Goal: Task Accomplishment & Management: Manage account settings

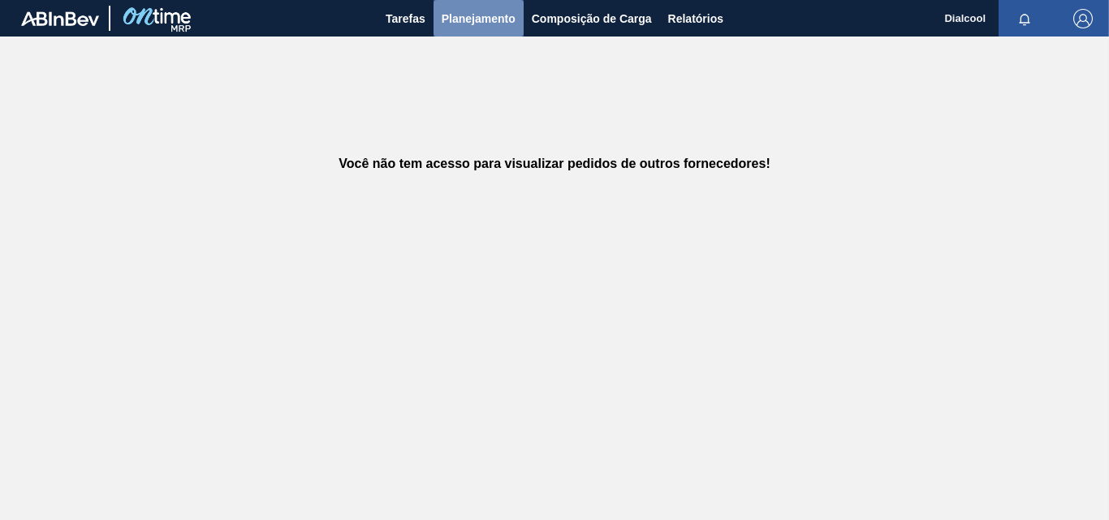
click at [473, 16] on span "Planejamento" at bounding box center [479, 18] width 74 height 19
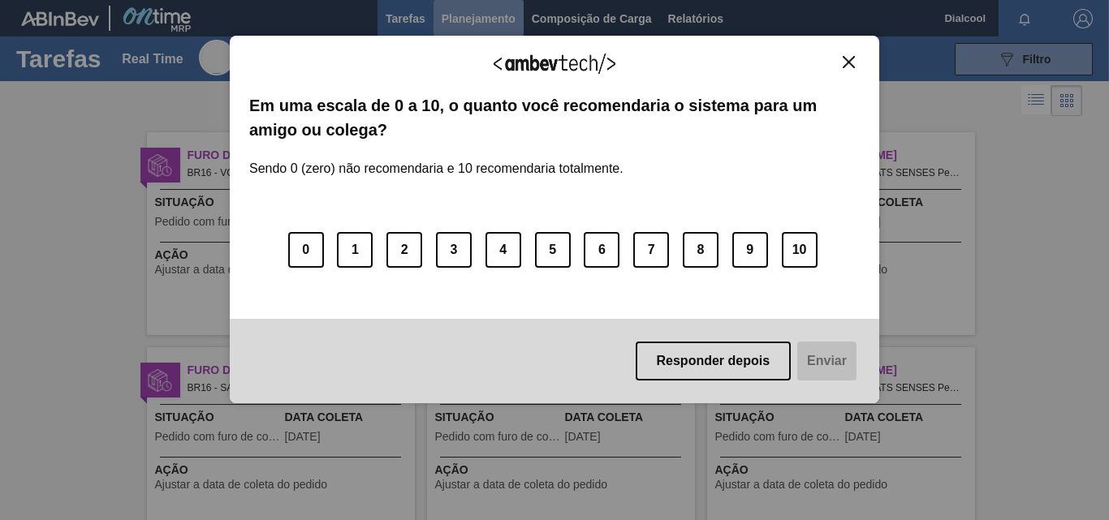
click at [444, 0] on body "Tarefas Planejamento Composição de Carga Relatórios Dialcool Marcar todas como …" at bounding box center [554, 0] width 1109 height 0
click at [848, 57] on img "Close" at bounding box center [849, 62] width 12 height 12
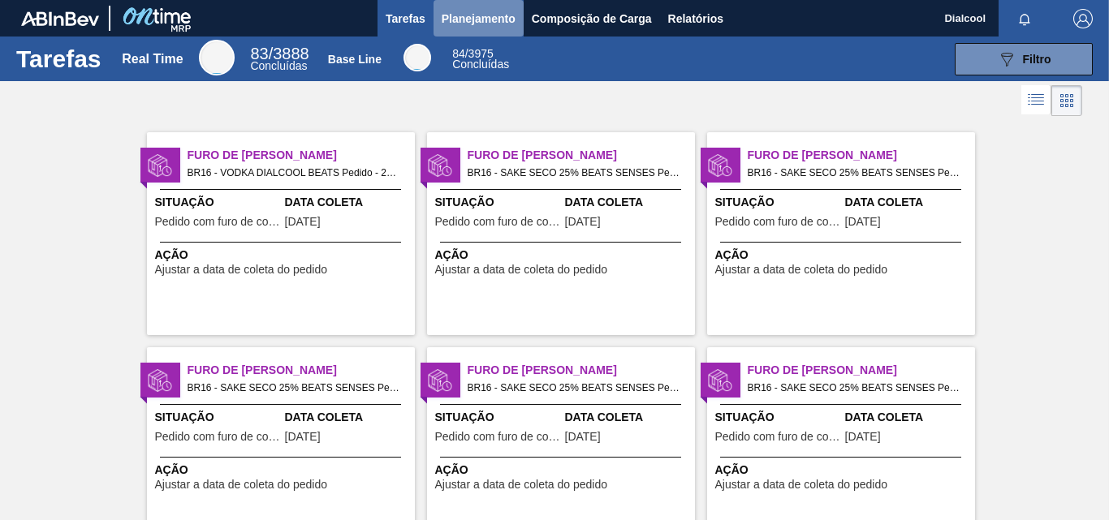
click at [485, 15] on span "Planejamento" at bounding box center [479, 18] width 74 height 19
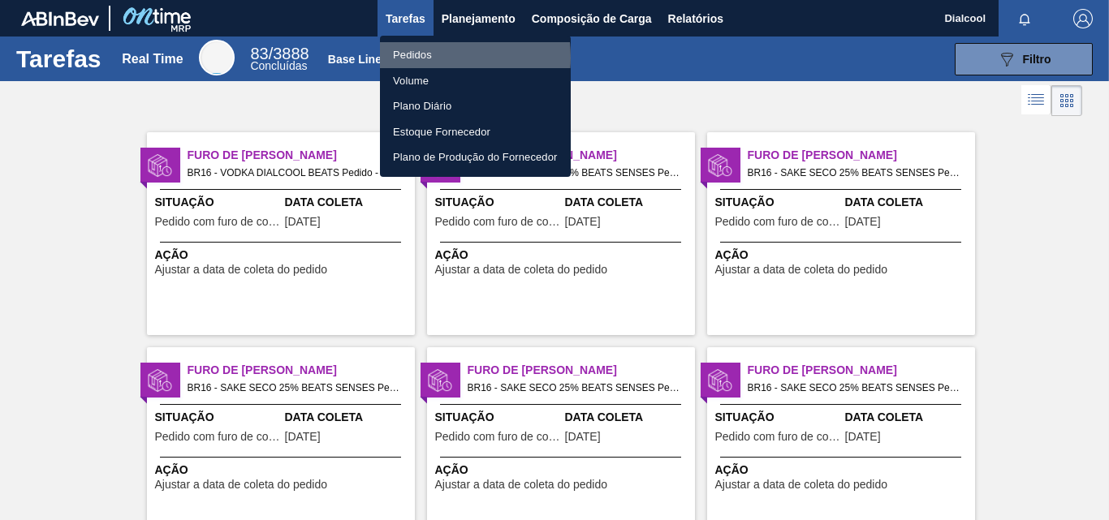
click at [421, 58] on li "Pedidos" at bounding box center [475, 55] width 191 height 26
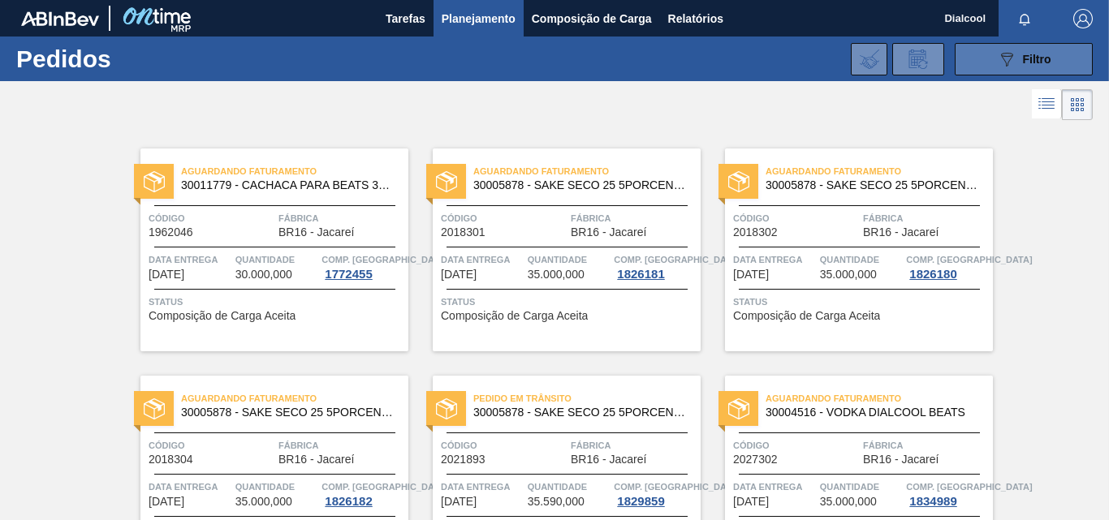
click at [1071, 52] on button "089F7B8B-B2A5-4AFE-B5C0-19BA573D28AC Filtro" at bounding box center [1024, 59] width 138 height 32
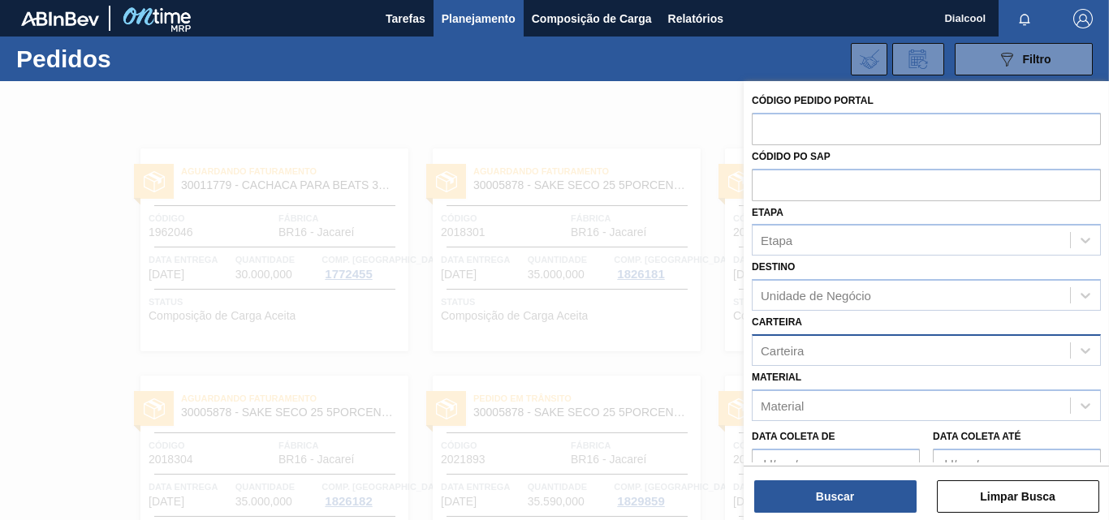
scroll to position [174, 0]
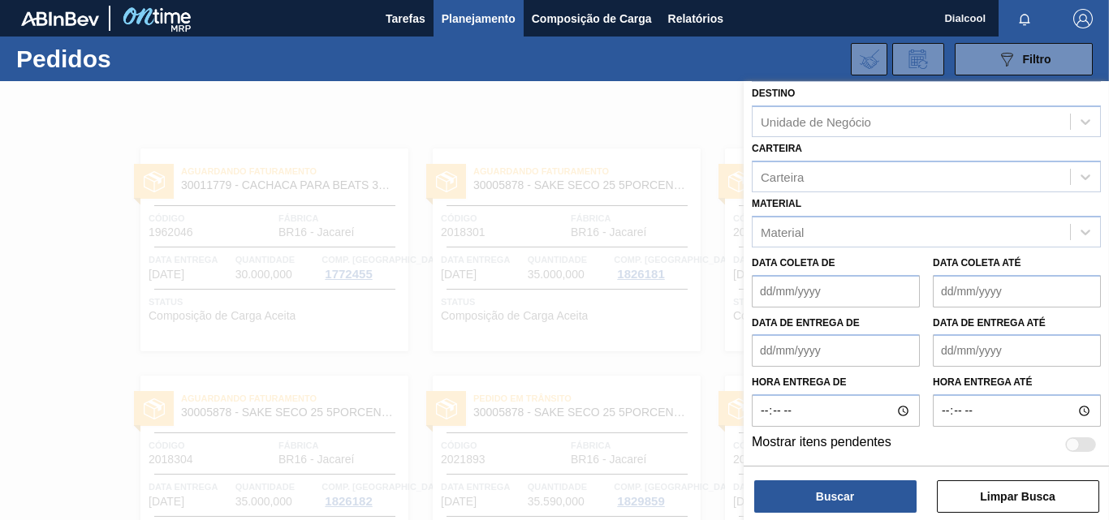
click at [1083, 448] on div at bounding box center [1080, 445] width 31 height 15
checkbox input "true"
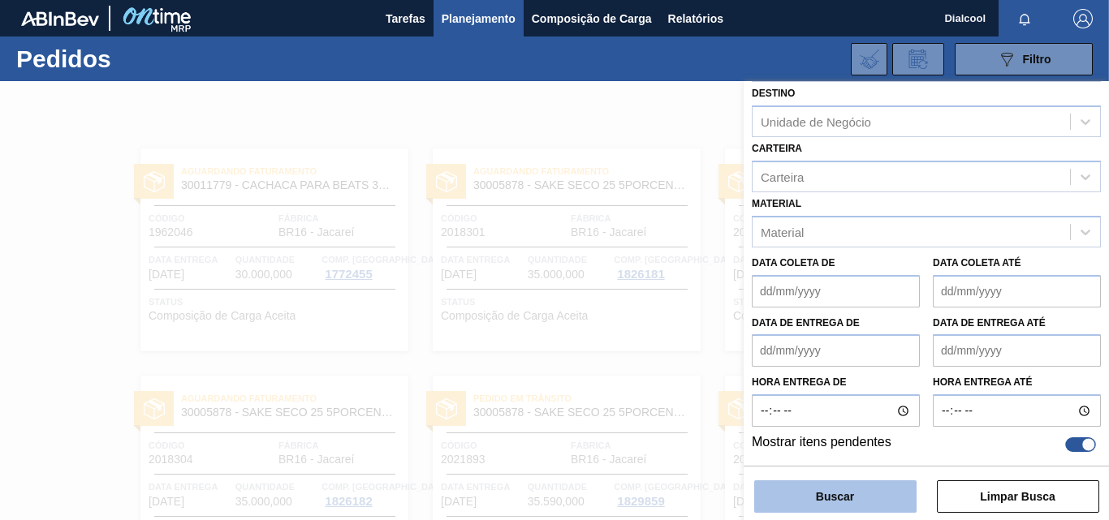
click at [909, 488] on button "Buscar" at bounding box center [835, 497] width 162 height 32
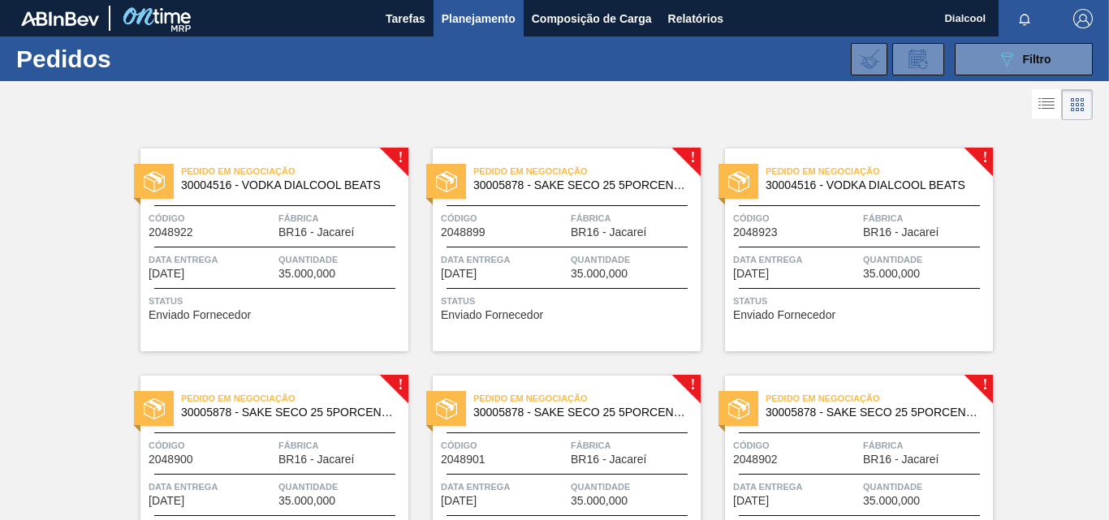
click at [397, 150] on div "Pedido em Negociação 30004516 - VODKA DIALCOOL BEATS Código 2048922 Fábrica BR1…" at bounding box center [274, 250] width 268 height 203
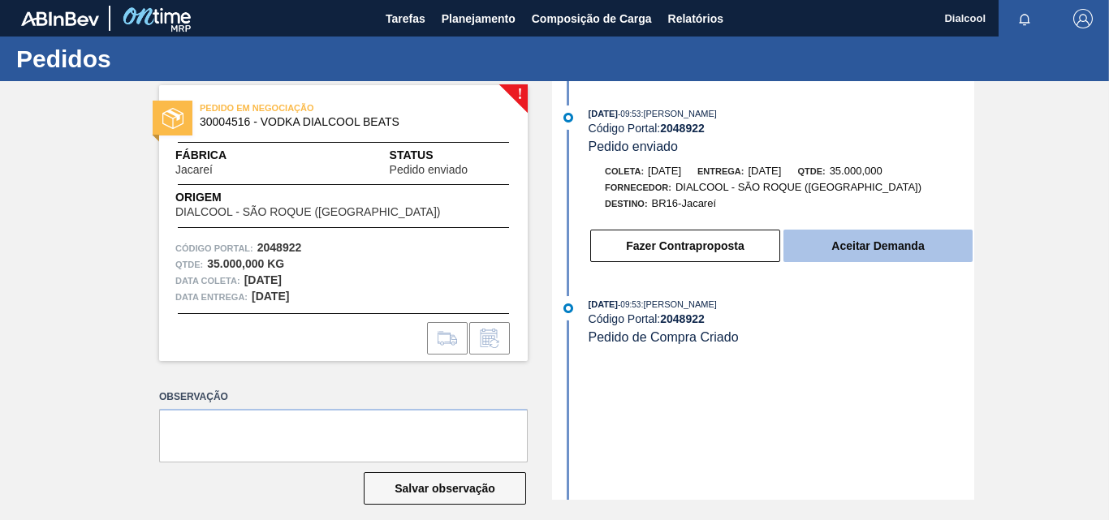
click at [869, 246] on button "Aceitar Demanda" at bounding box center [878, 246] width 189 height 32
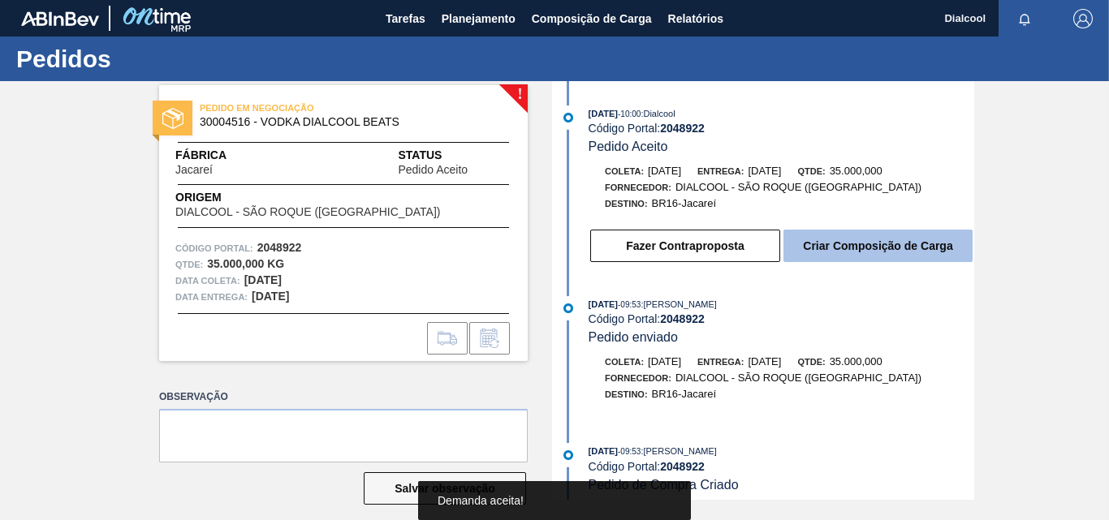
click at [810, 257] on button "Criar Composição de Carga" at bounding box center [878, 246] width 189 height 32
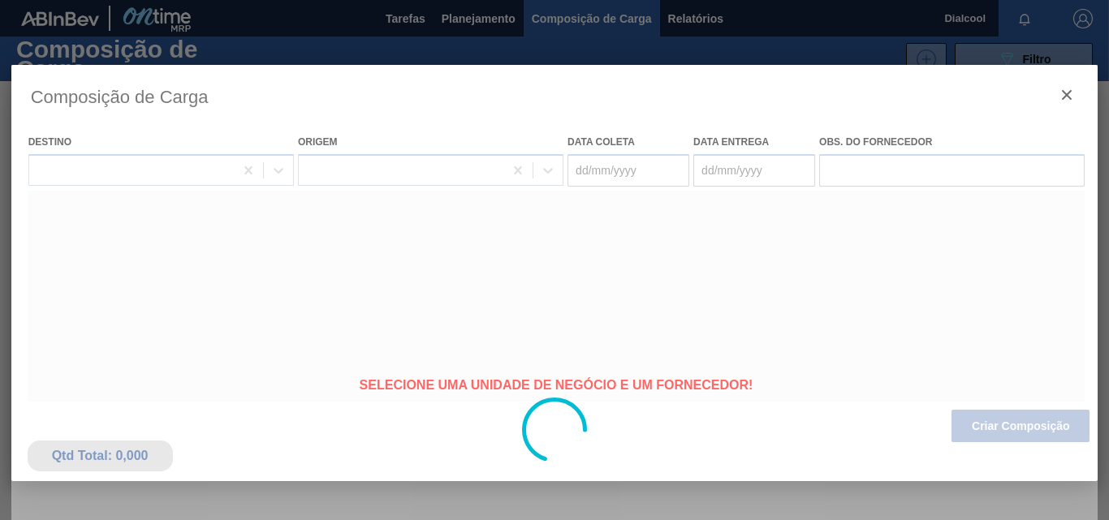
type coleta "[DATE]"
type Entrega "[DATE]"
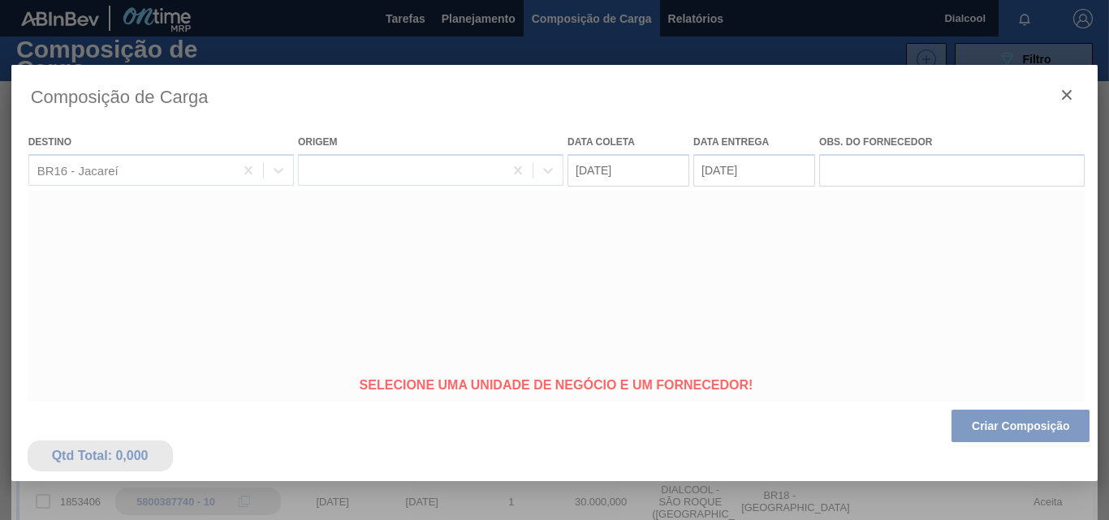
click at [922, 168] on div at bounding box center [554, 430] width 1087 height 731
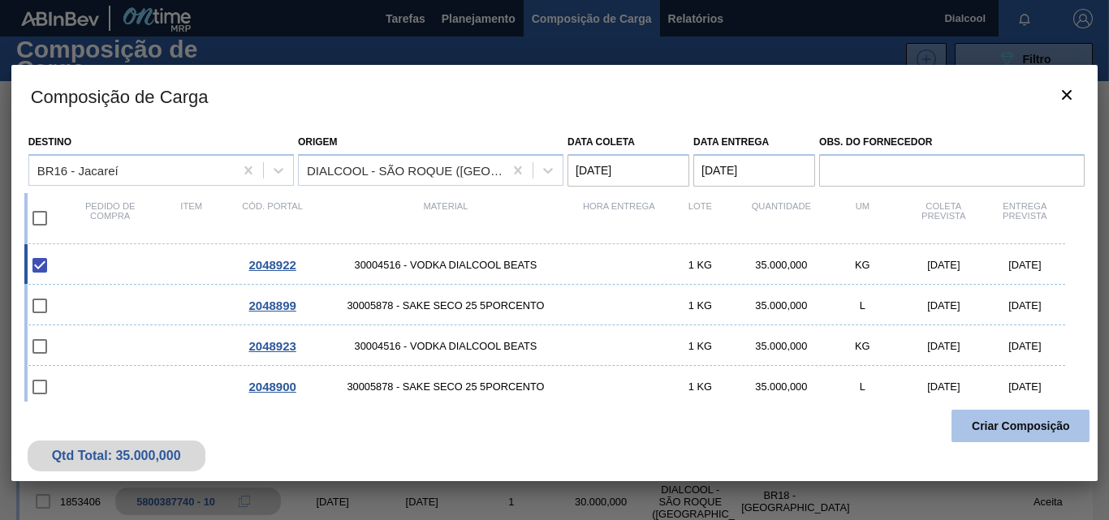
click at [995, 422] on button "Criar Composição" at bounding box center [1021, 426] width 138 height 32
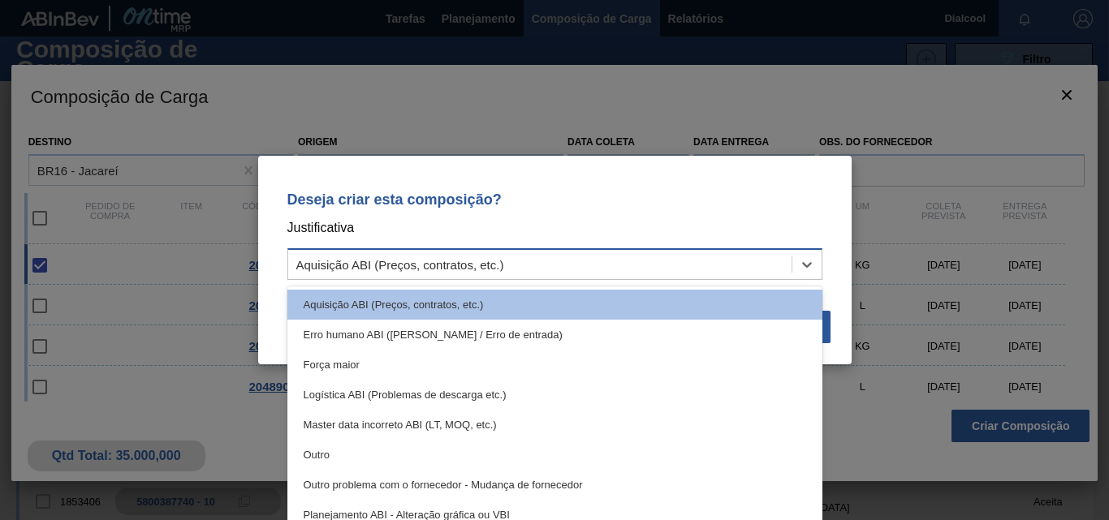
click at [663, 269] on div "Aquisição ABI (Preços, contratos, etc.)" at bounding box center [539, 265] width 503 height 24
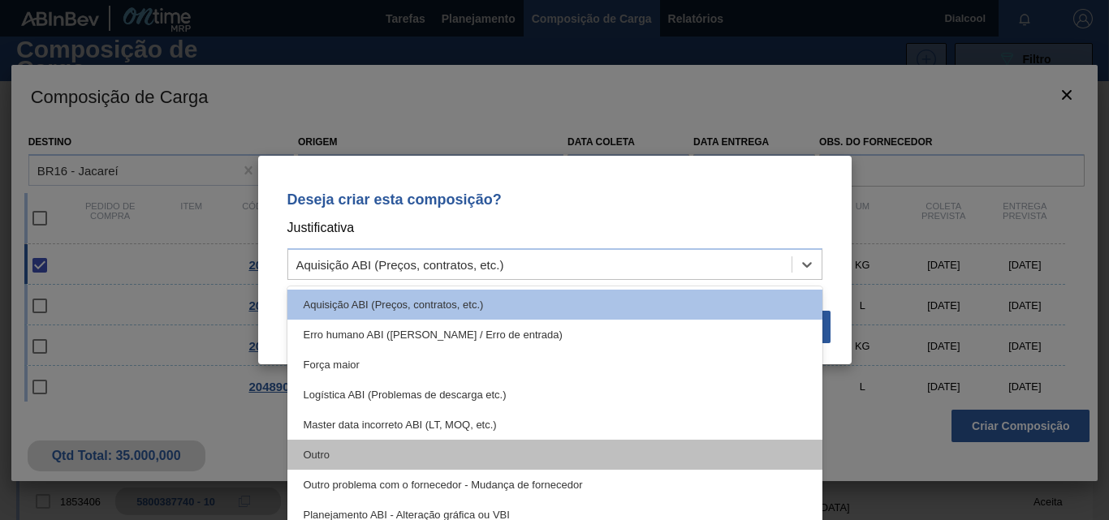
click at [485, 443] on div "Outro" at bounding box center [554, 455] width 535 height 30
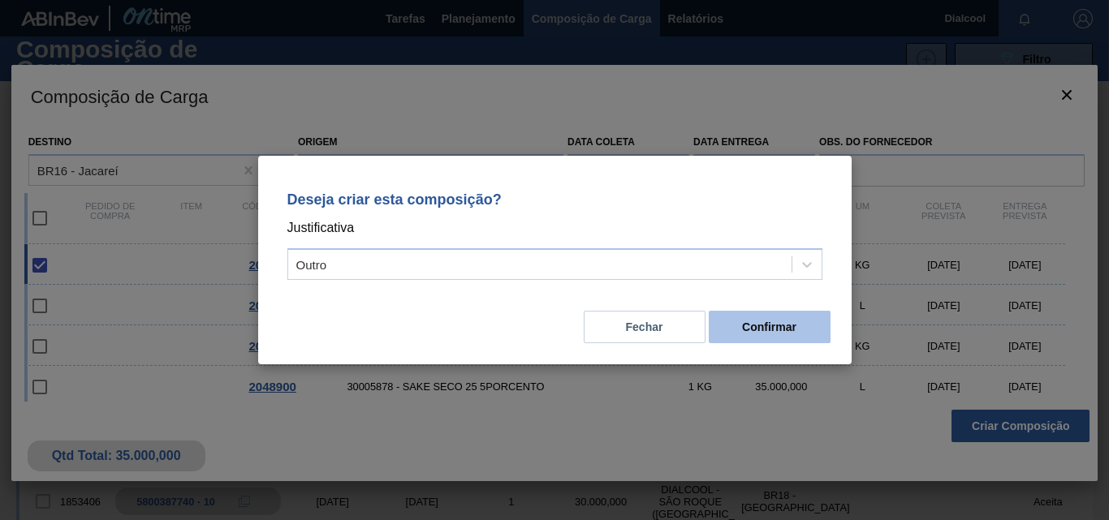
click at [750, 321] on button "Confirmar" at bounding box center [770, 327] width 122 height 32
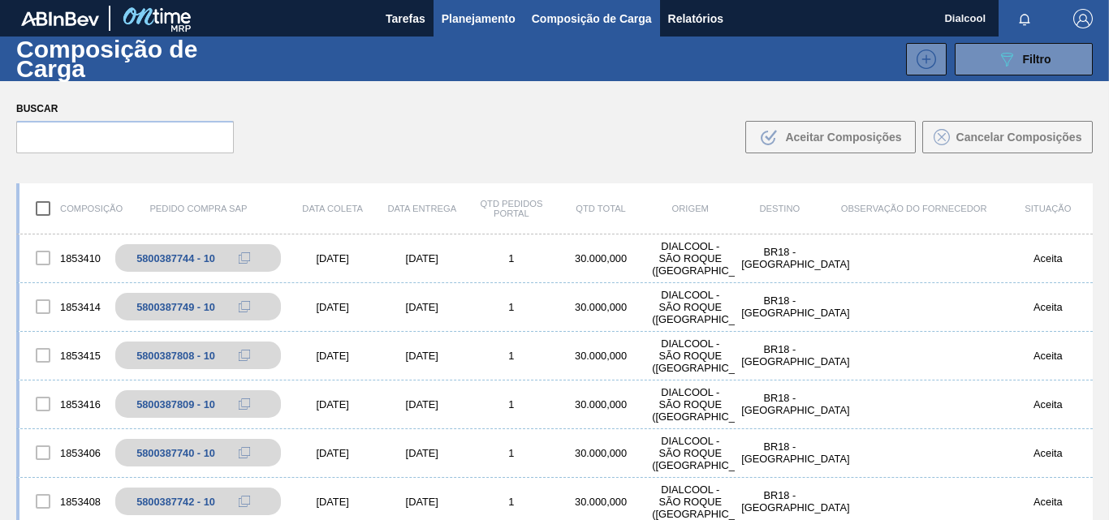
click at [486, 20] on span "Planejamento" at bounding box center [479, 18] width 74 height 19
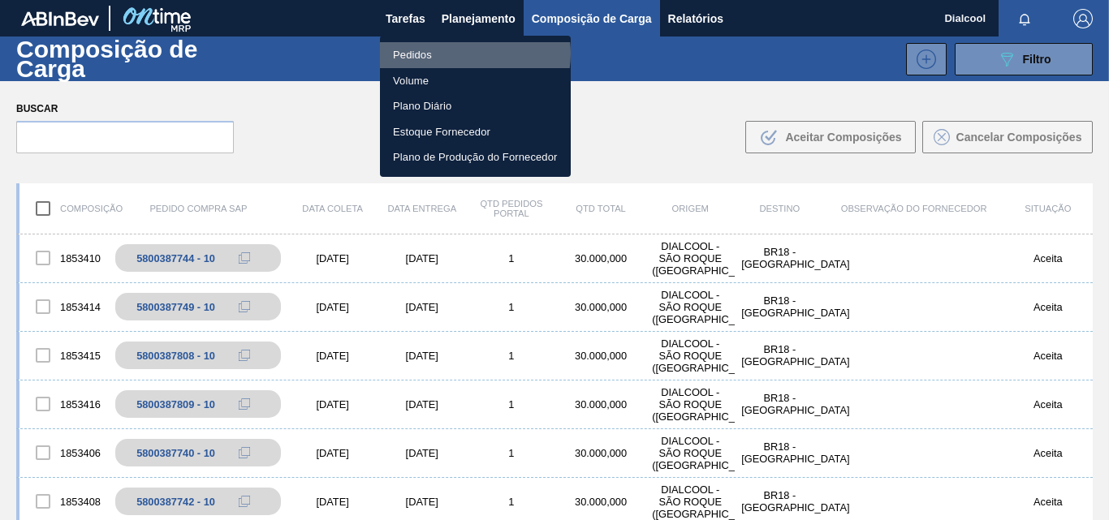
click at [466, 54] on li "Pedidos" at bounding box center [475, 55] width 191 height 26
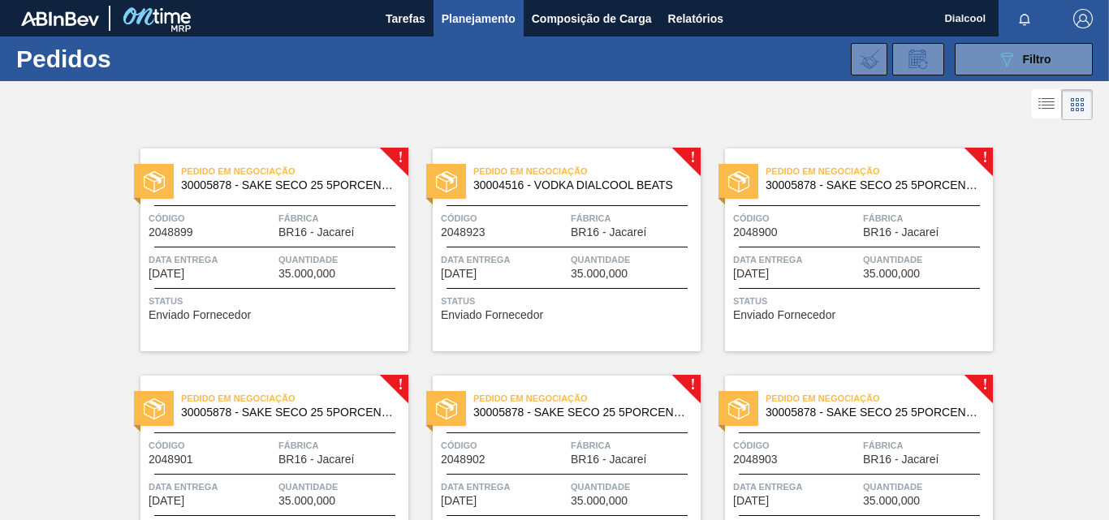
click at [384, 151] on div "Pedido em Negociação 30005878 - SAKE SECO 25 5PORCENTO Código 2048899 Fábrica B…" at bounding box center [274, 250] width 268 height 203
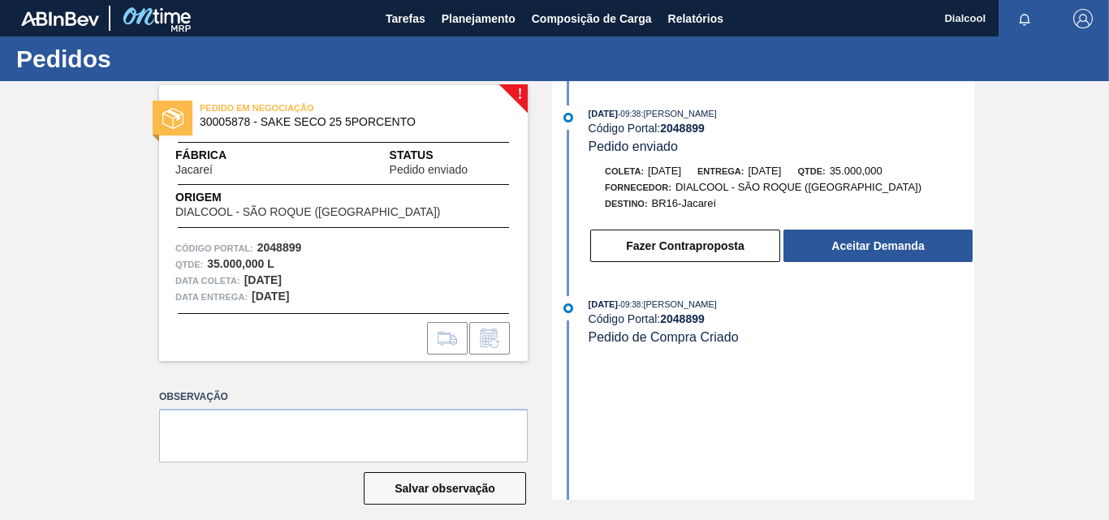
click at [732, 244] on button "Fazer Contraproposta" at bounding box center [685, 246] width 190 height 32
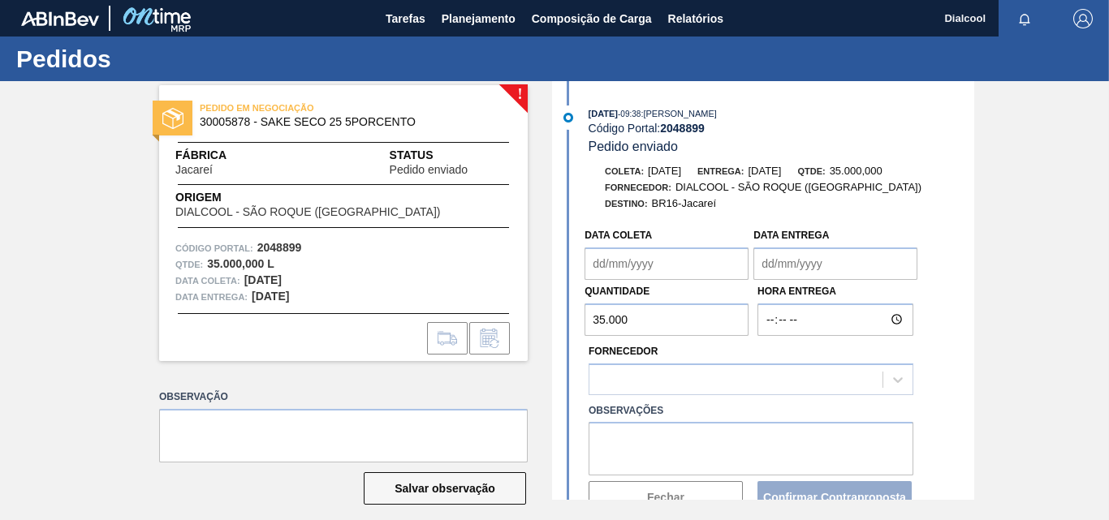
type coleta "[DATE]"
type Entrega "[DATE]"
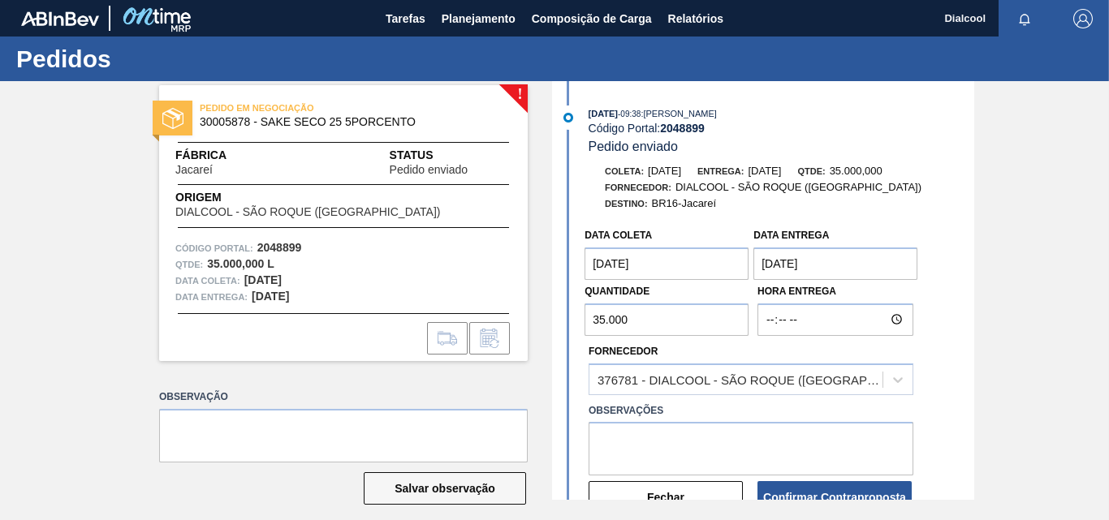
scroll to position [135, 0]
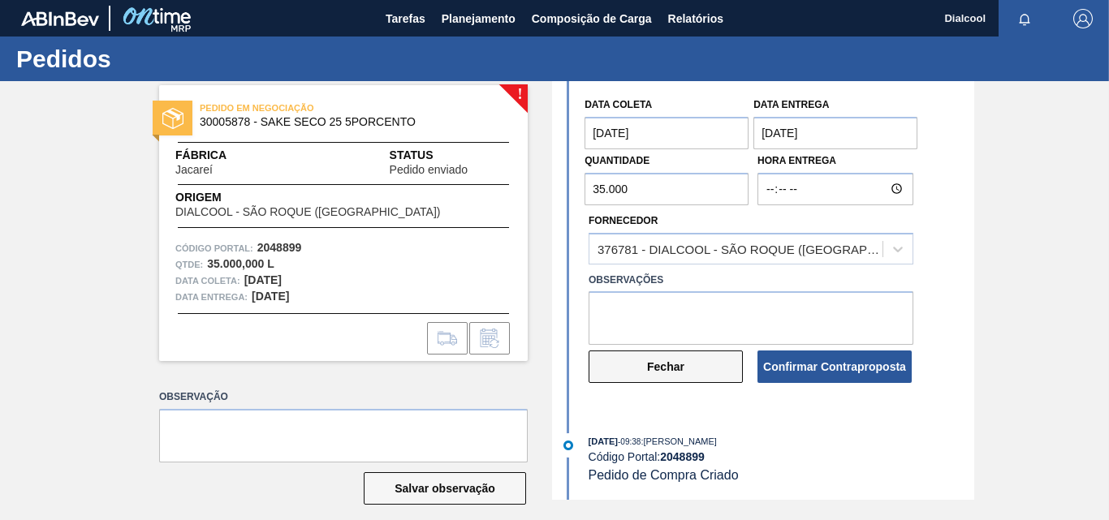
click at [677, 364] on button "Fechar" at bounding box center [666, 367] width 154 height 32
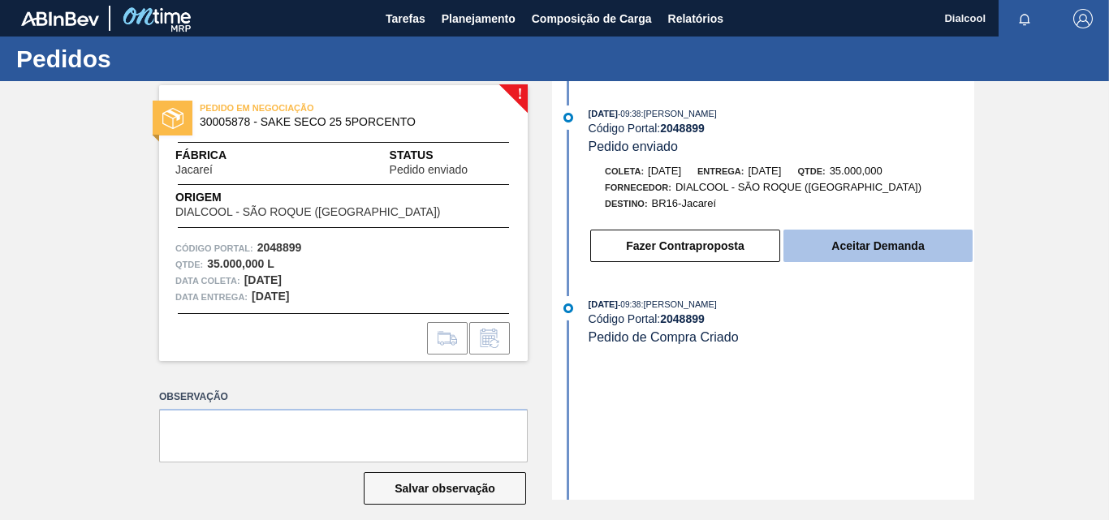
click at [811, 249] on button "Aceitar Demanda" at bounding box center [878, 246] width 189 height 32
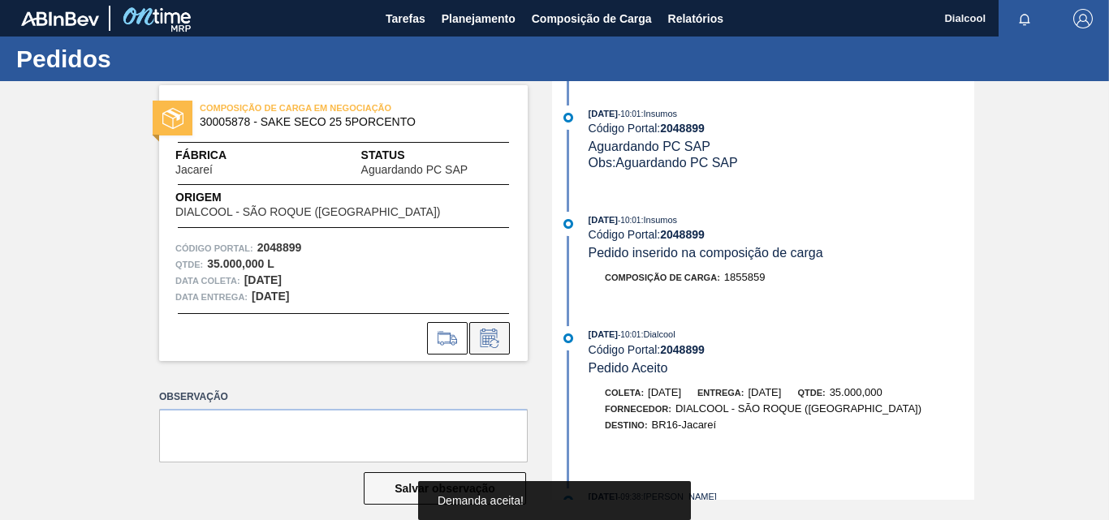
scroll to position [15, 0]
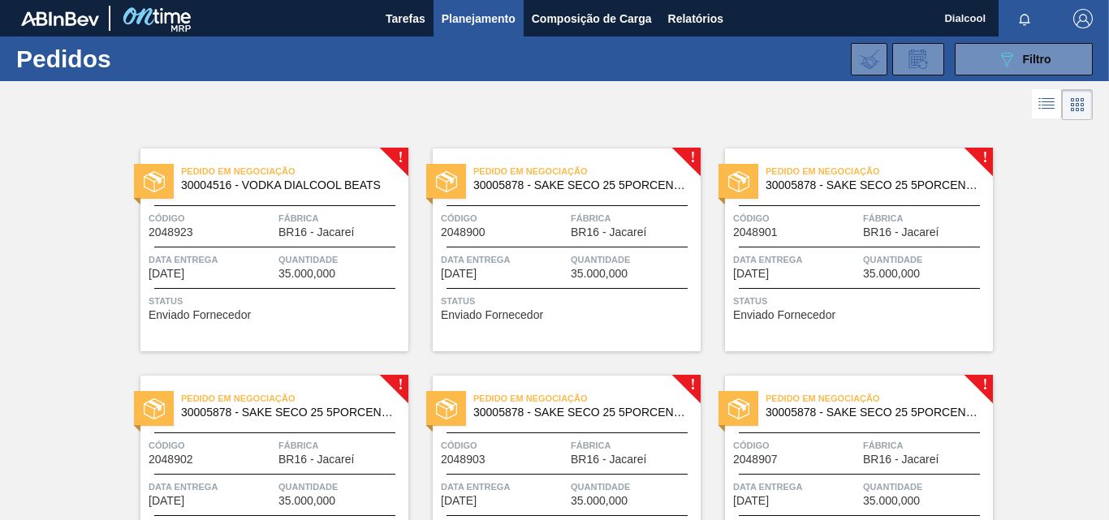
click at [319, 188] on span "30004516 - VODKA DIALCOOL BEATS" at bounding box center [288, 185] width 214 height 12
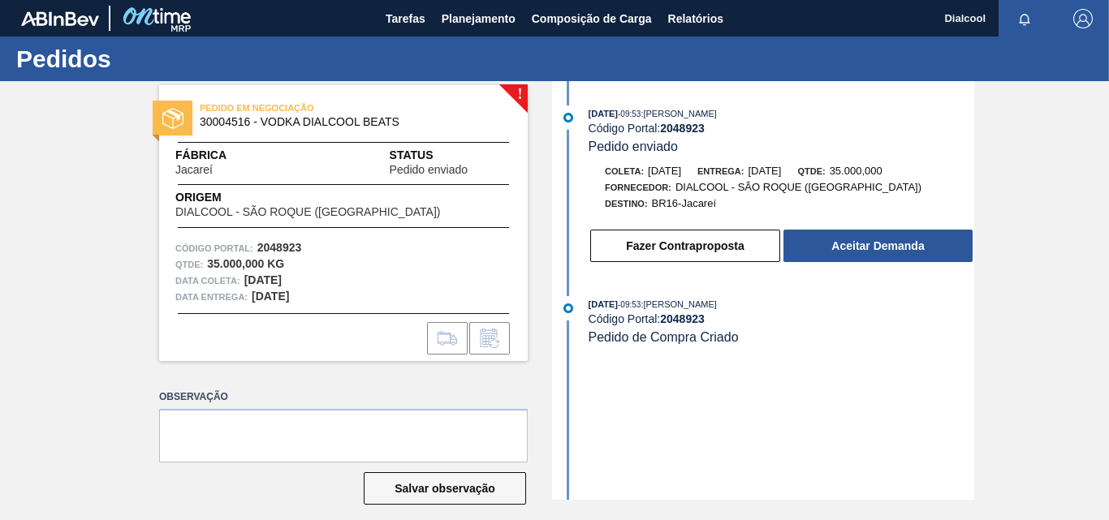
click at [873, 248] on button "Aceitar Demanda" at bounding box center [878, 246] width 189 height 32
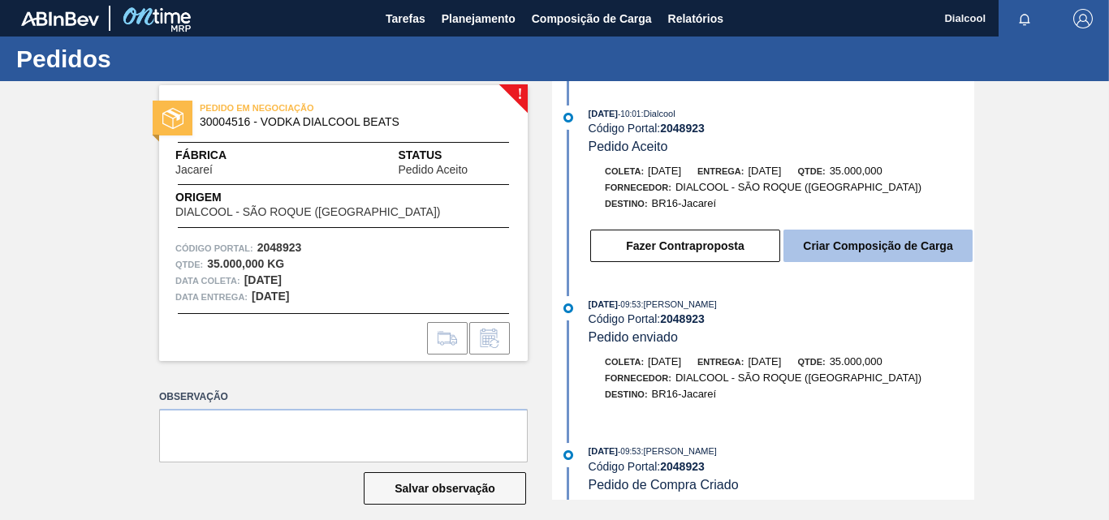
click at [902, 253] on button "Criar Composição de Carga" at bounding box center [878, 246] width 189 height 32
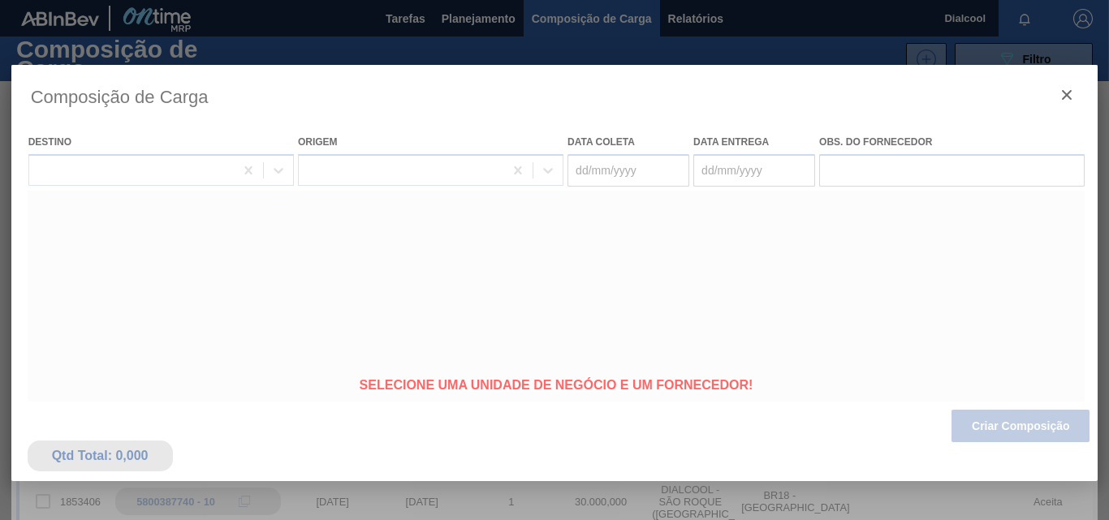
type coleta "[DATE]"
type Entrega "[DATE]"
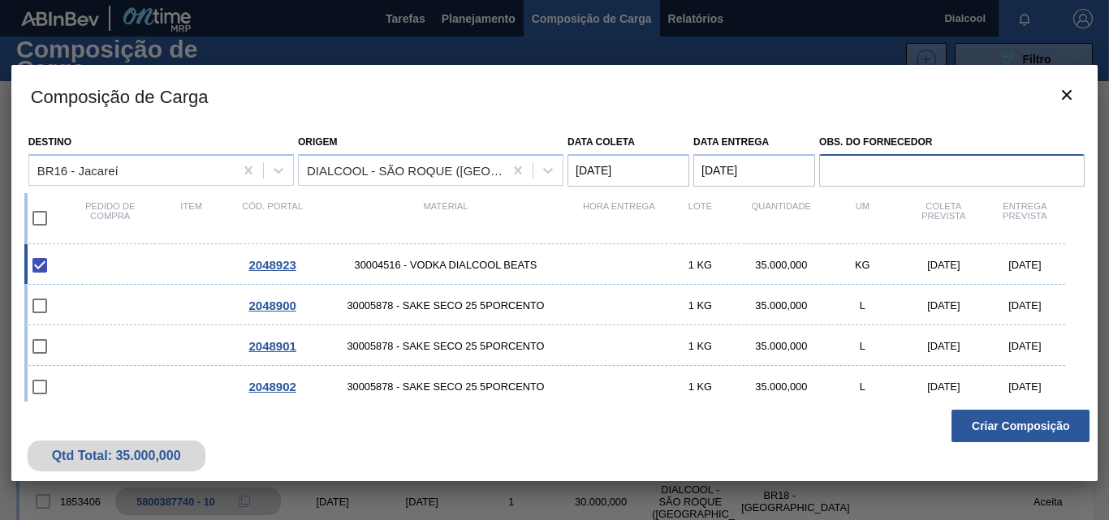
click at [831, 179] on input "Obs. do Fornecedor" at bounding box center [952, 170] width 266 height 32
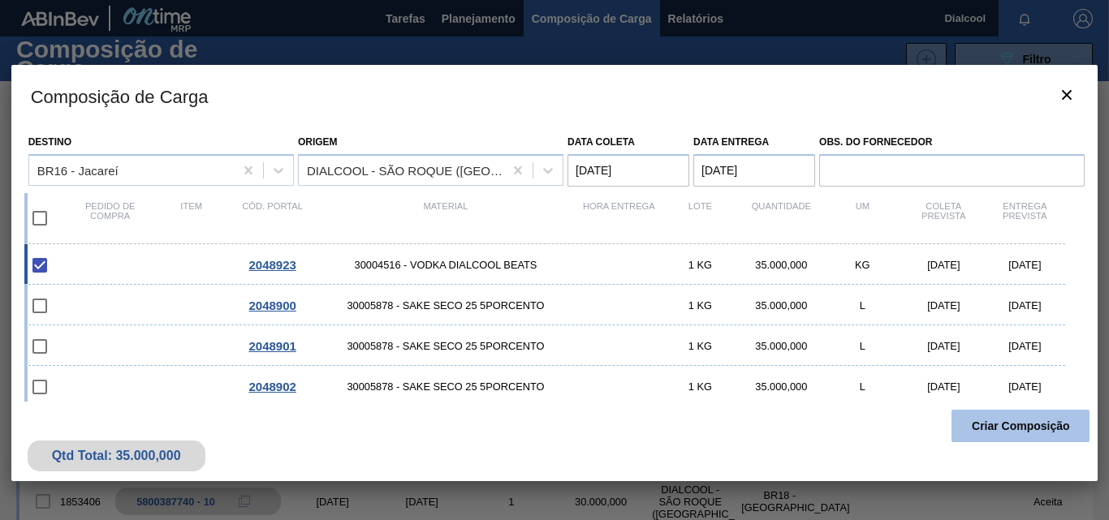
click at [1002, 412] on button "Criar Composição" at bounding box center [1021, 426] width 138 height 32
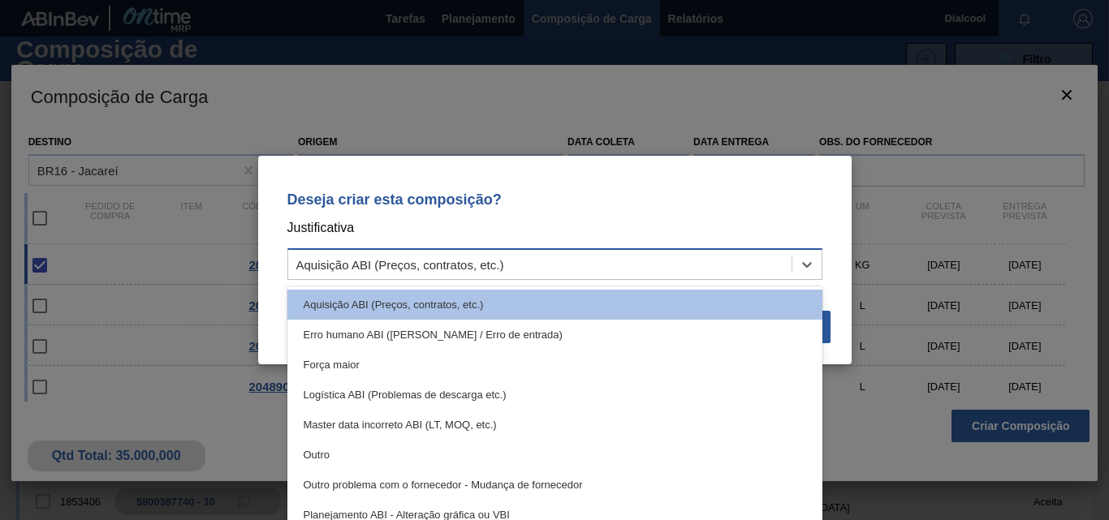
click at [728, 266] on div "Aquisição ABI (Preços, contratos, etc.)" at bounding box center [539, 265] width 503 height 24
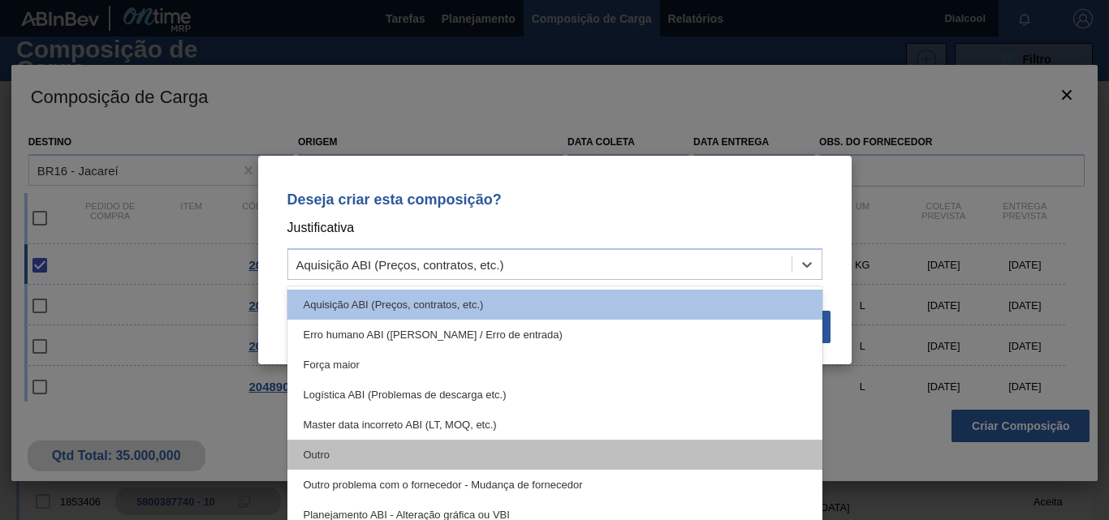
click at [431, 455] on div "Outro" at bounding box center [554, 455] width 535 height 30
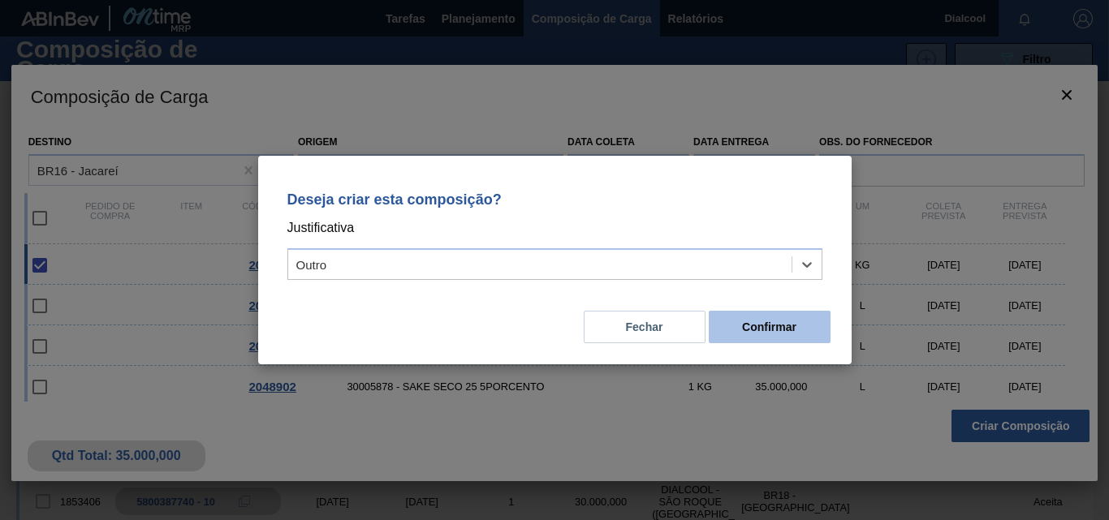
click at [814, 329] on button "Confirmar" at bounding box center [770, 327] width 122 height 32
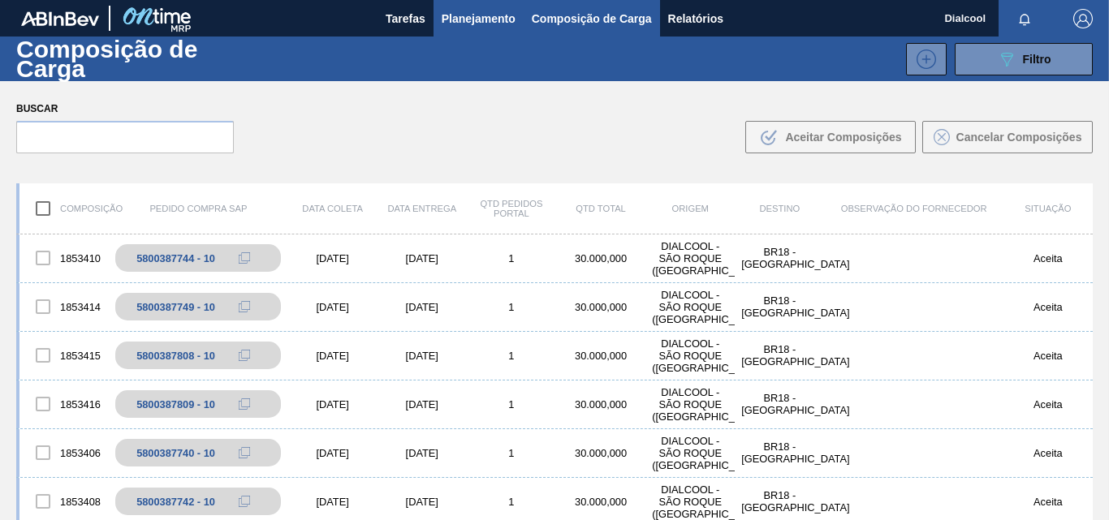
click at [444, 14] on span "Planejamento" at bounding box center [479, 18] width 74 height 19
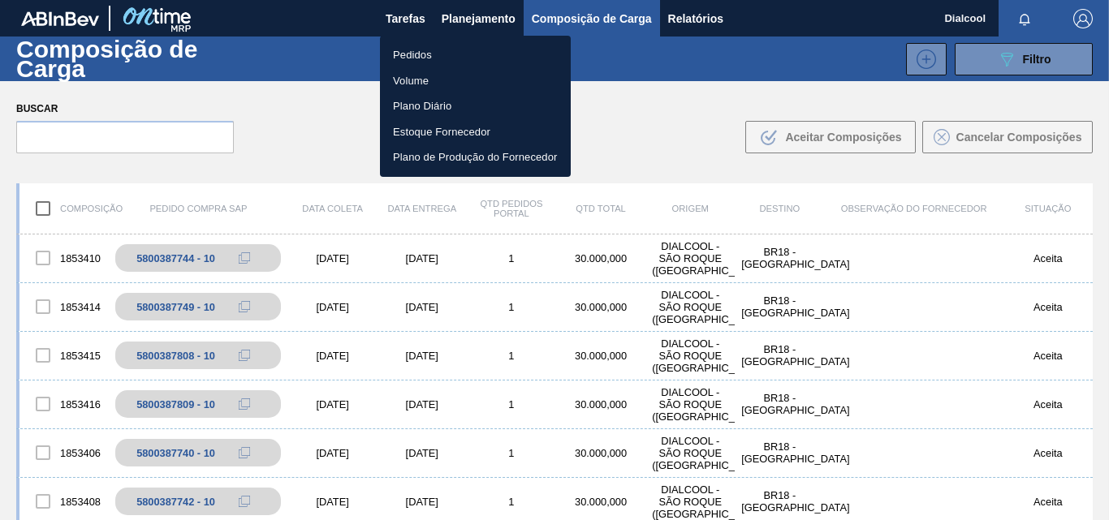
click at [431, 46] on li "Pedidos" at bounding box center [475, 55] width 191 height 26
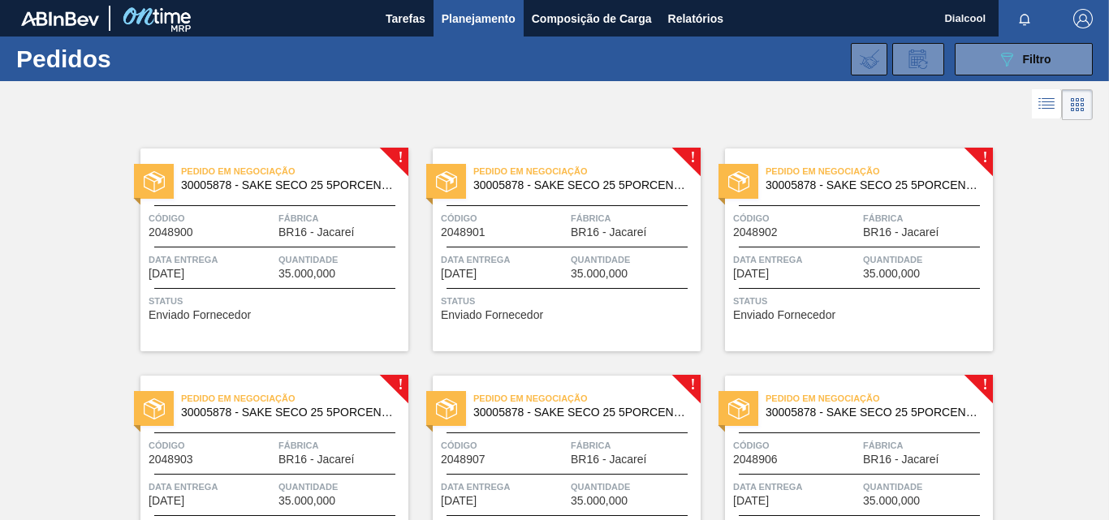
click at [382, 149] on div "Pedido em Negociação 30005878 - SAKE SECO 25 5PORCENTO Código 2048900 Fábrica B…" at bounding box center [274, 250] width 268 height 203
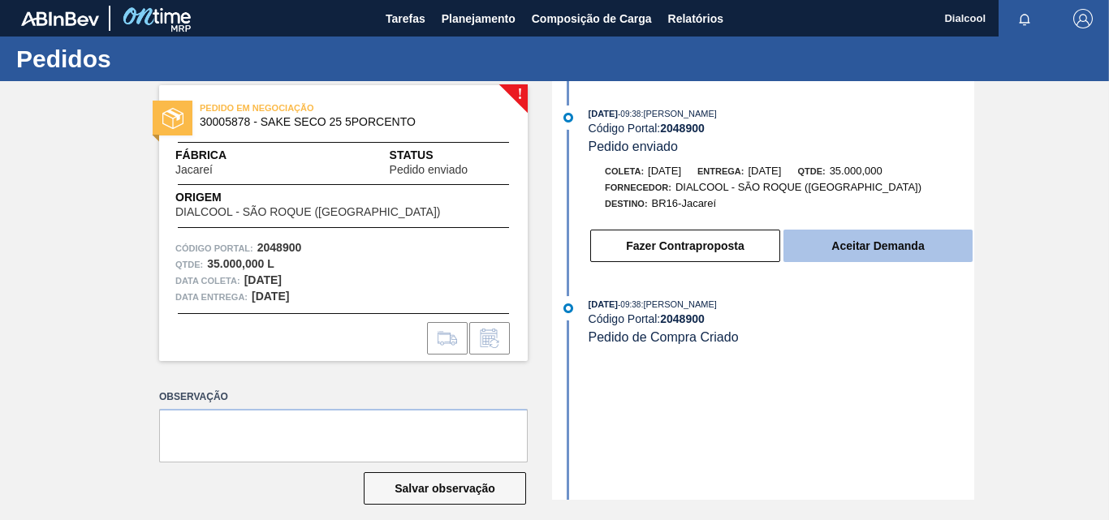
click at [828, 242] on button "Aceitar Demanda" at bounding box center [878, 246] width 189 height 32
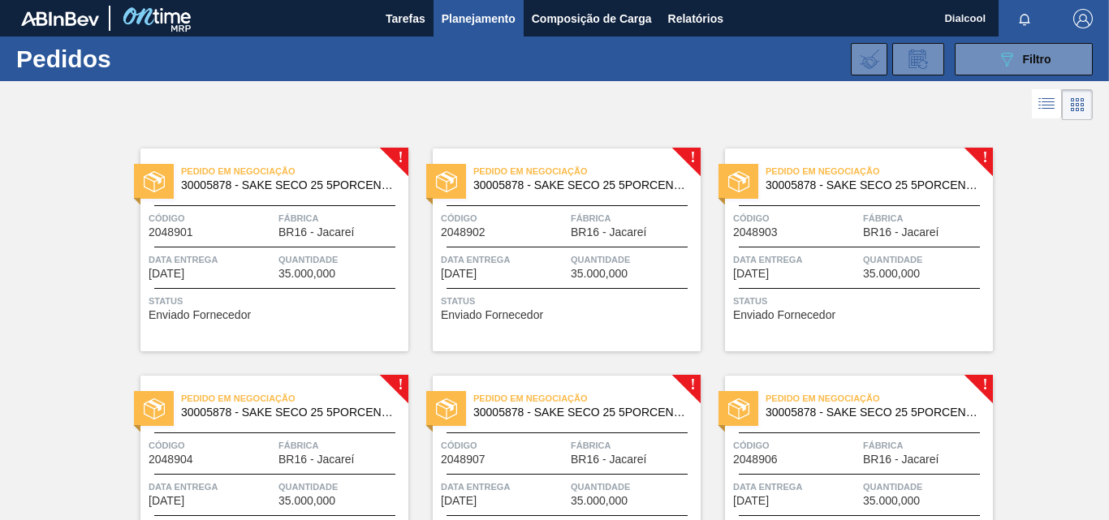
click at [382, 150] on div "Pedido em Negociação 30005878 - SAKE SECO 25 5PORCENTO Código 2048901 Fábrica B…" at bounding box center [274, 250] width 268 height 203
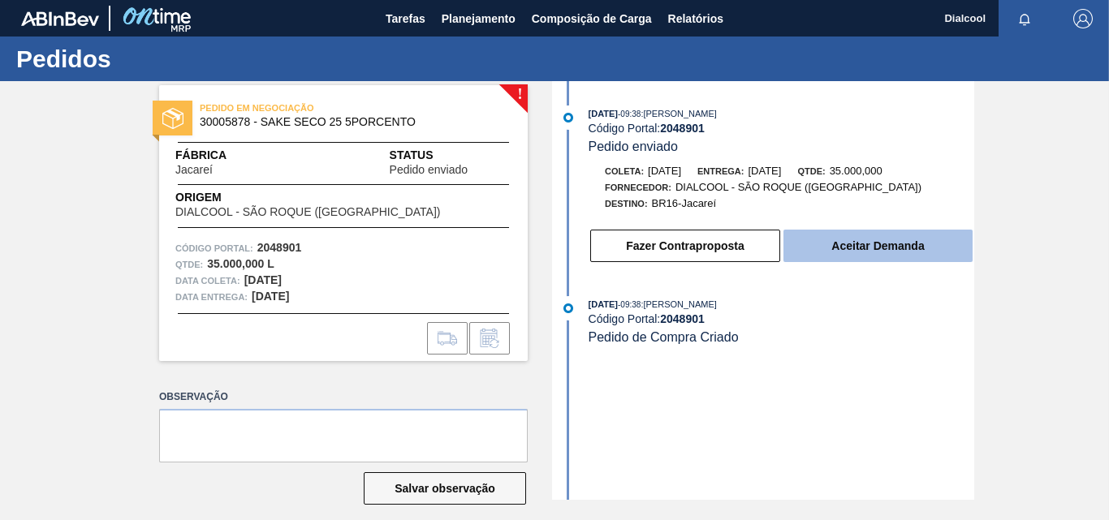
click at [859, 257] on button "Aceitar Demanda" at bounding box center [878, 246] width 189 height 32
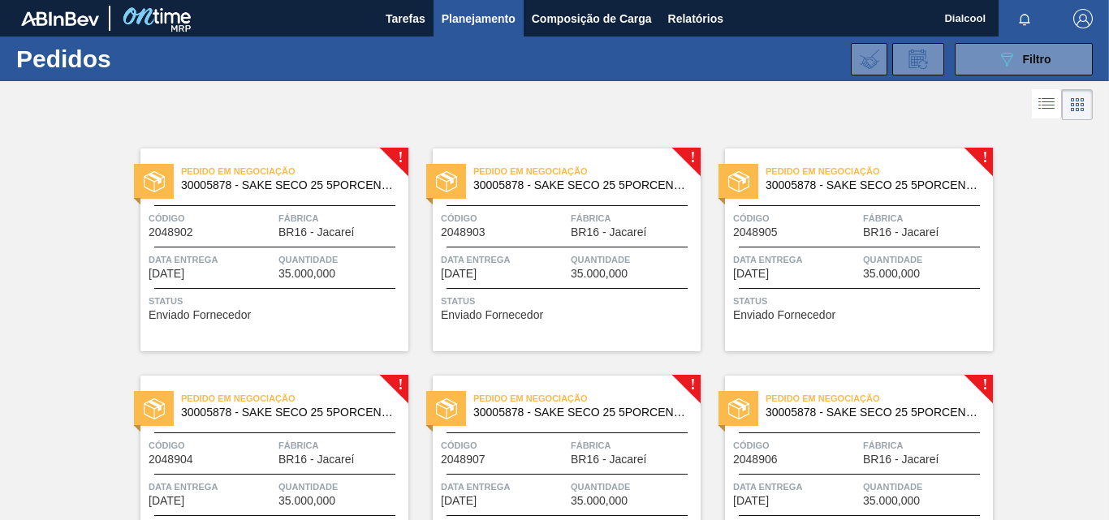
click at [359, 162] on div "Pedido em Negociação 30005878 - SAKE SECO 25 5PORCENTO" at bounding box center [274, 175] width 268 height 28
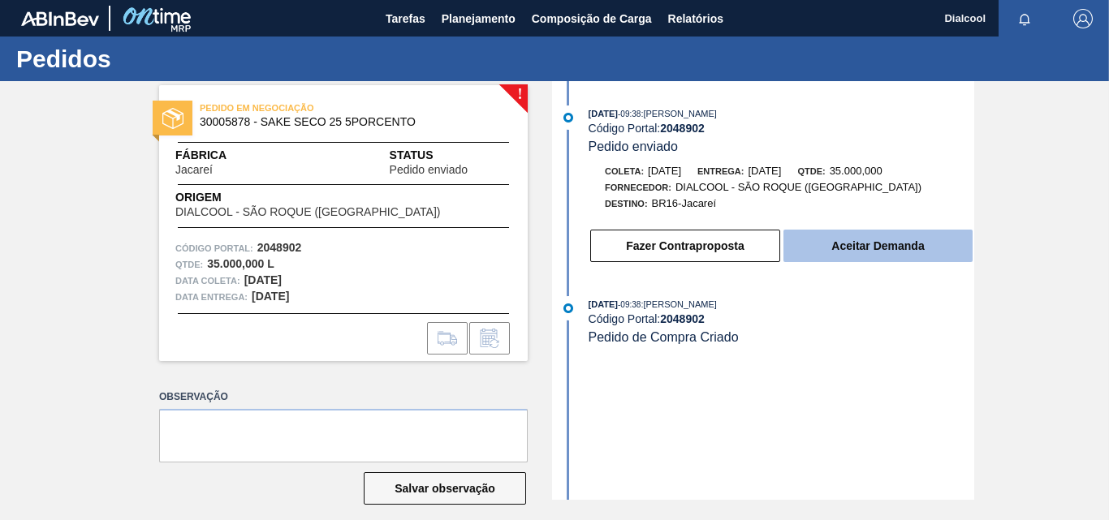
click at [849, 255] on button "Aceitar Demanda" at bounding box center [878, 246] width 189 height 32
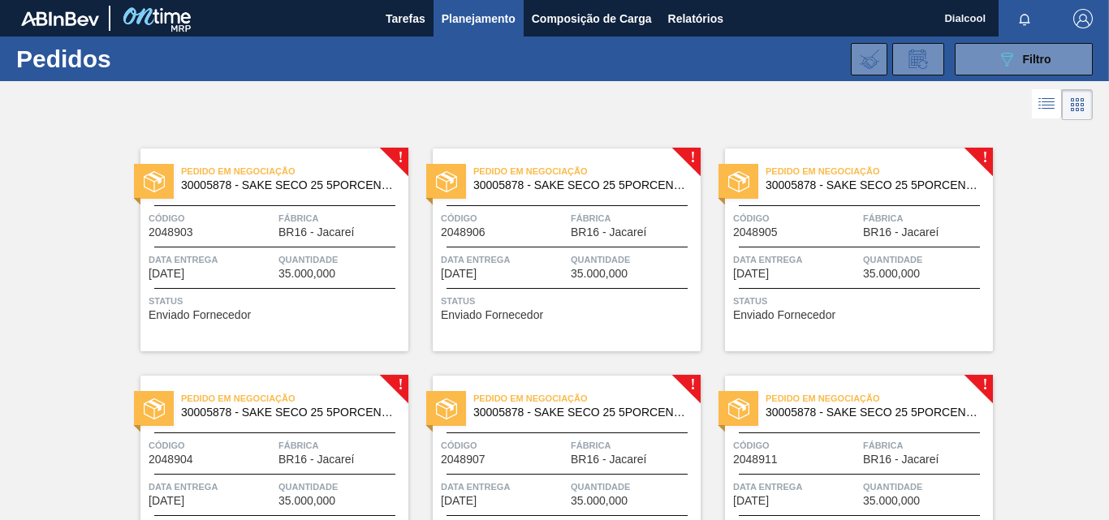
click at [376, 158] on div "Pedido em Negociação 30005878 - SAKE SECO 25 5PORCENTO Código 2048903 Fábrica B…" at bounding box center [274, 250] width 268 height 203
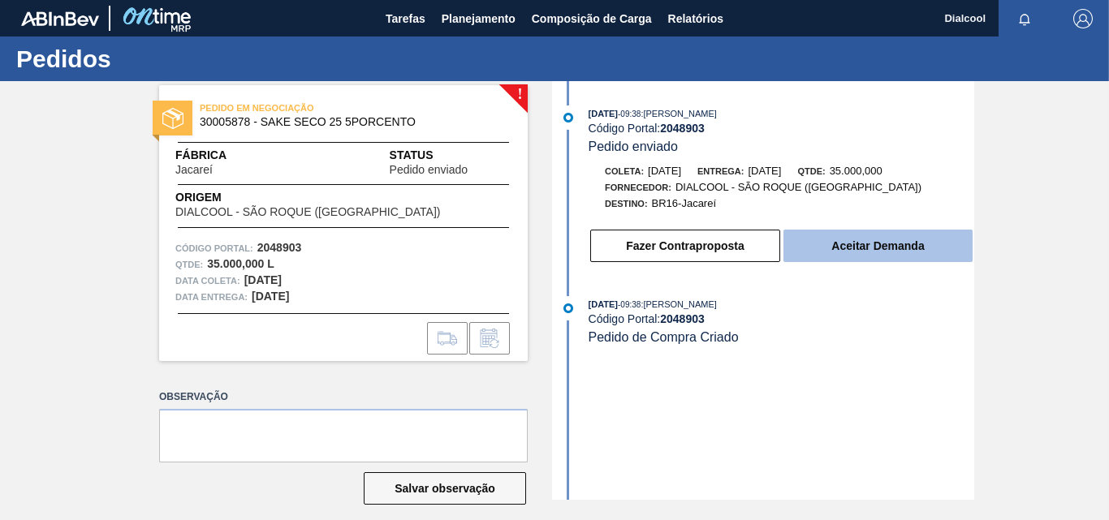
click at [899, 246] on button "Aceitar Demanda" at bounding box center [878, 246] width 189 height 32
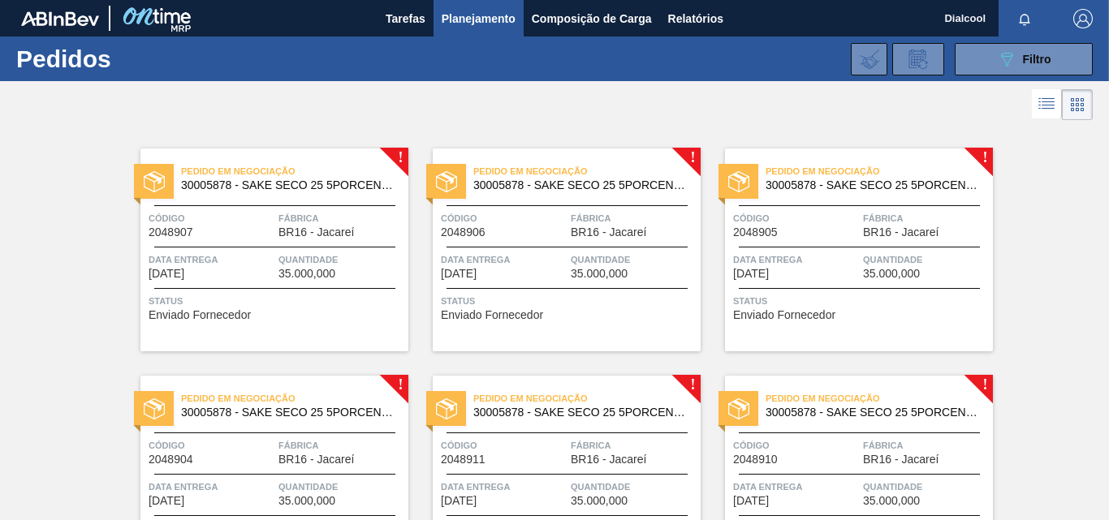
click at [378, 162] on div "Pedido em Negociação 30005878 - SAKE SECO 25 5PORCENTO" at bounding box center [274, 175] width 268 height 28
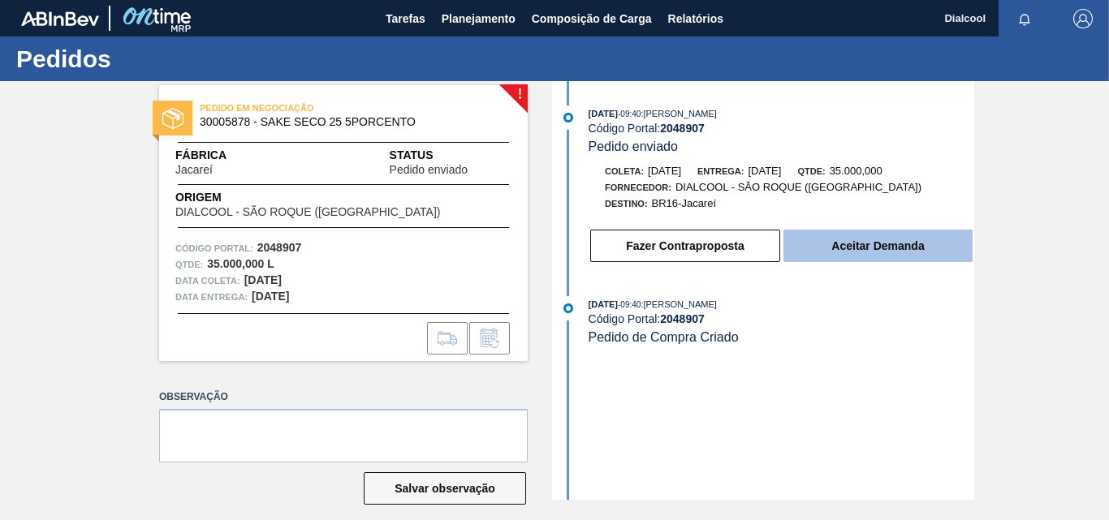
click at [814, 252] on button "Aceitar Demanda" at bounding box center [878, 246] width 189 height 32
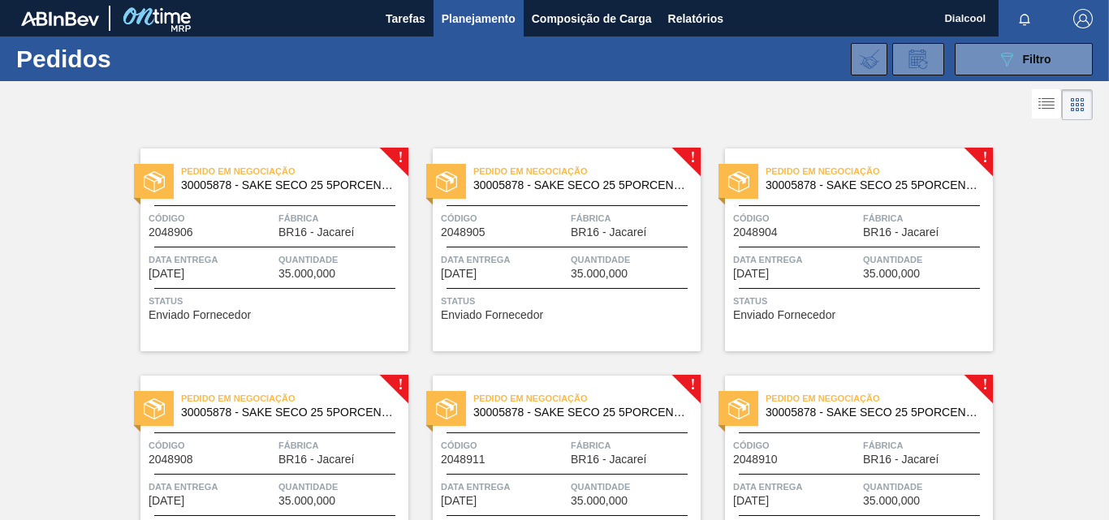
click at [343, 162] on div "Pedido em Negociação 30005878 - SAKE SECO 25 5PORCENTO" at bounding box center [274, 175] width 268 height 28
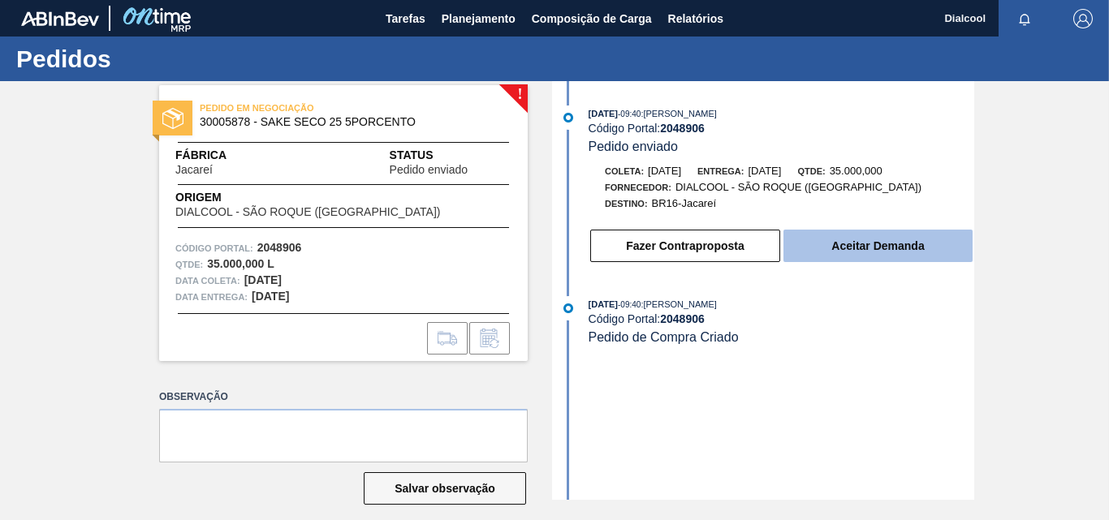
click at [805, 243] on button "Aceitar Demanda" at bounding box center [878, 246] width 189 height 32
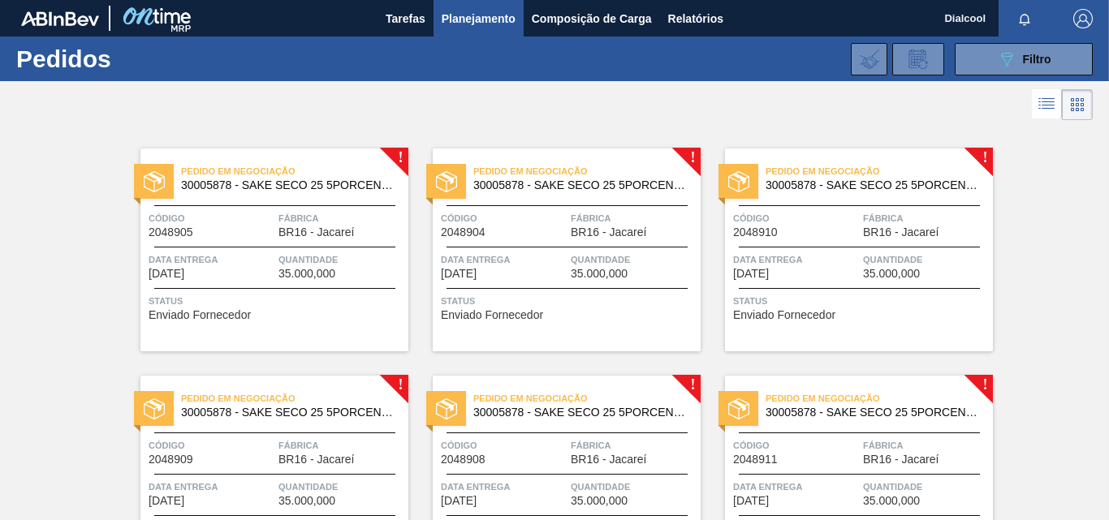
click at [404, 153] on div "Pedido em Negociação 30005878 - SAKE SECO 25 5PORCENTO Código 2048905 Fábrica B…" at bounding box center [274, 250] width 268 height 203
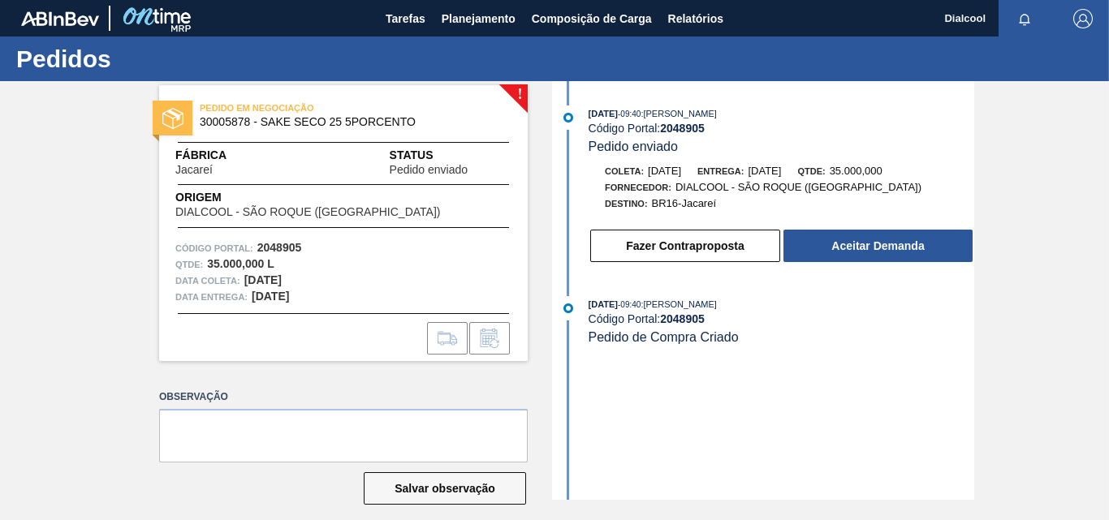
click at [815, 251] on button "Aceitar Demanda" at bounding box center [878, 246] width 189 height 32
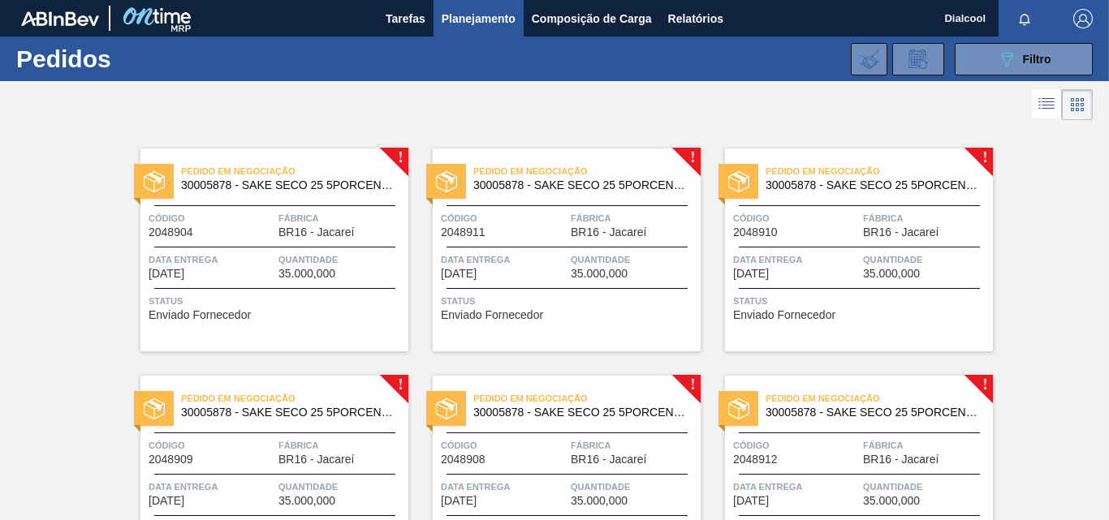
click at [305, 160] on div "Pedido em Negociação 30005878 - SAKE SECO 25 5PORCENTO Código 2048904 Fábrica B…" at bounding box center [274, 250] width 268 height 203
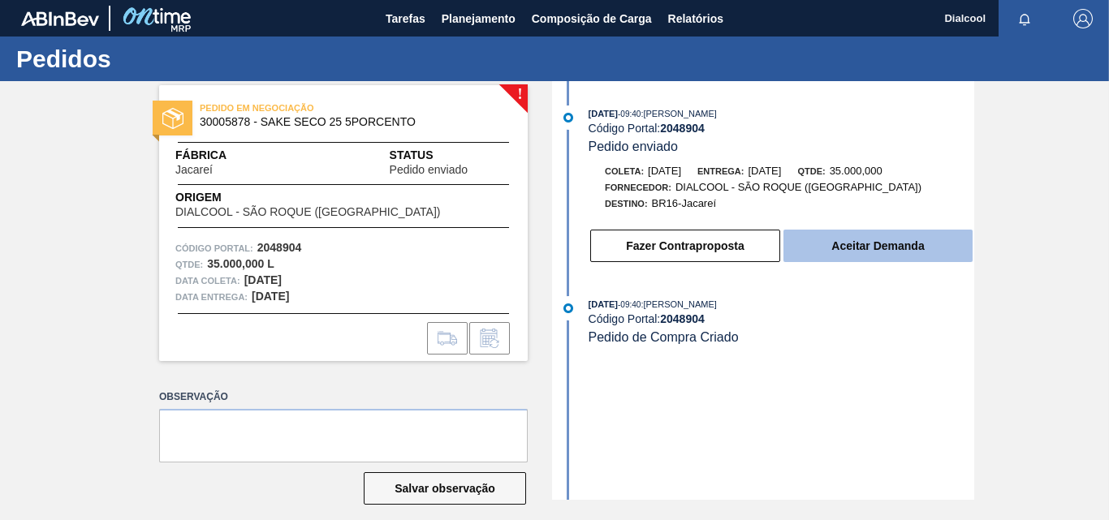
click at [822, 244] on button "Aceitar Demanda" at bounding box center [878, 246] width 189 height 32
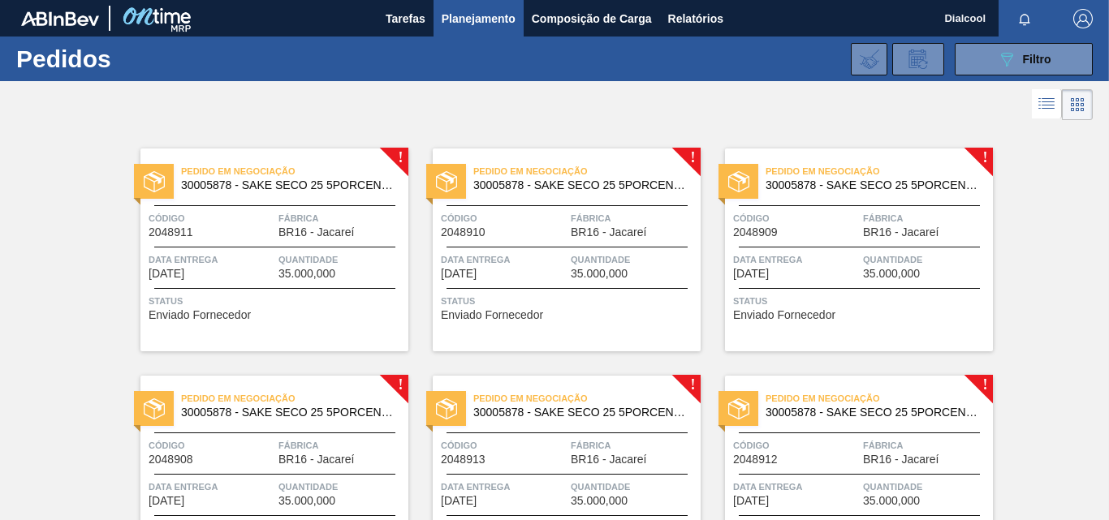
click at [363, 171] on span "Pedido em Negociação" at bounding box center [294, 171] width 227 height 16
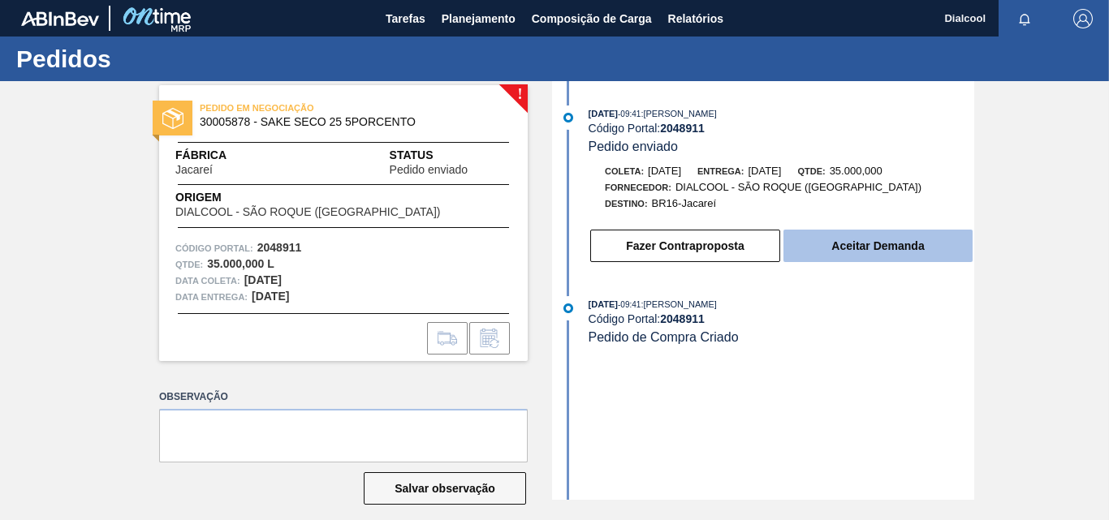
click at [821, 237] on button "Aceitar Demanda" at bounding box center [878, 246] width 189 height 32
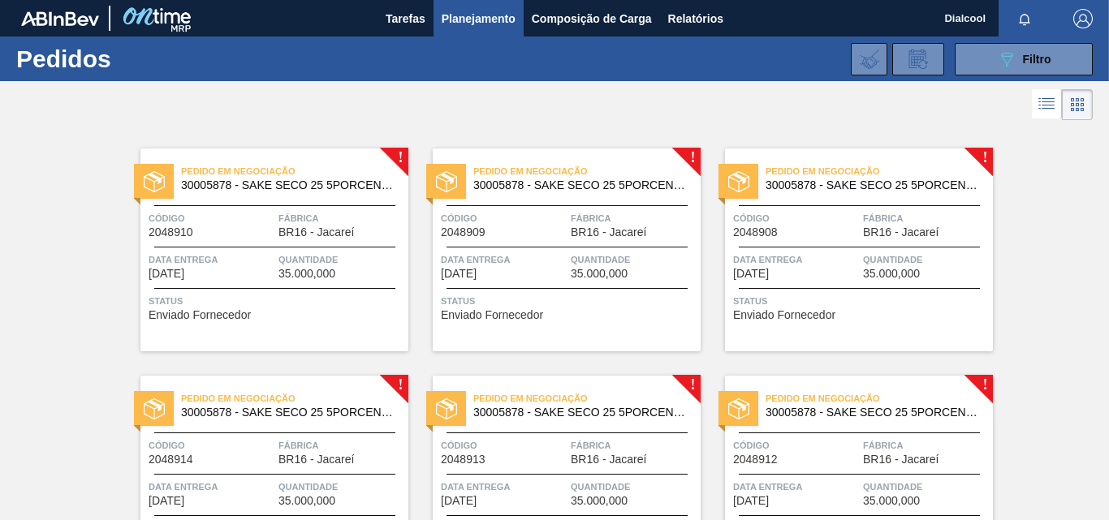
click at [291, 155] on div "Pedido em Negociação 30005878 - SAKE SECO 25 5PORCENTO Código 2048910 Fábrica B…" at bounding box center [274, 250] width 268 height 203
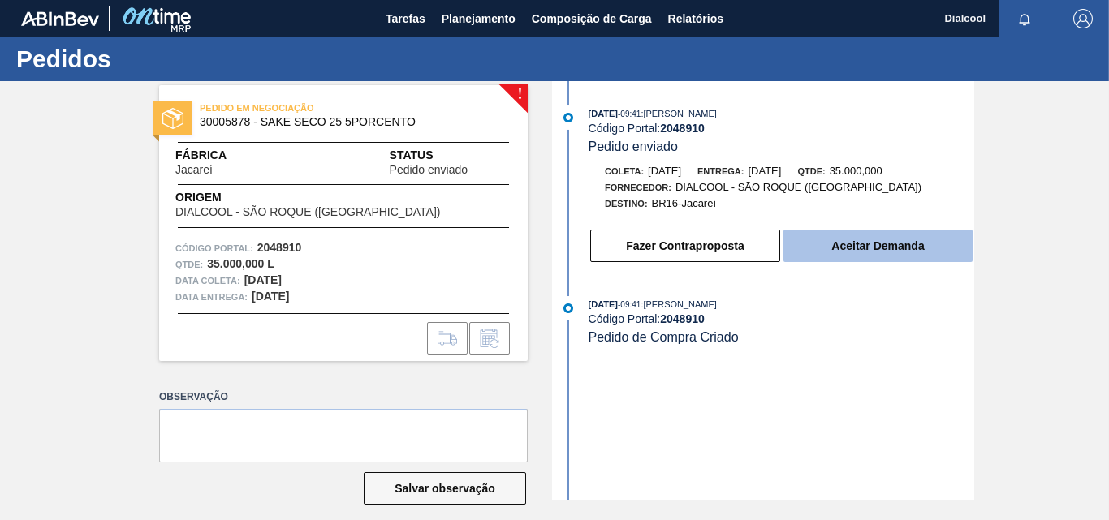
click at [795, 242] on button "Aceitar Demanda" at bounding box center [878, 246] width 189 height 32
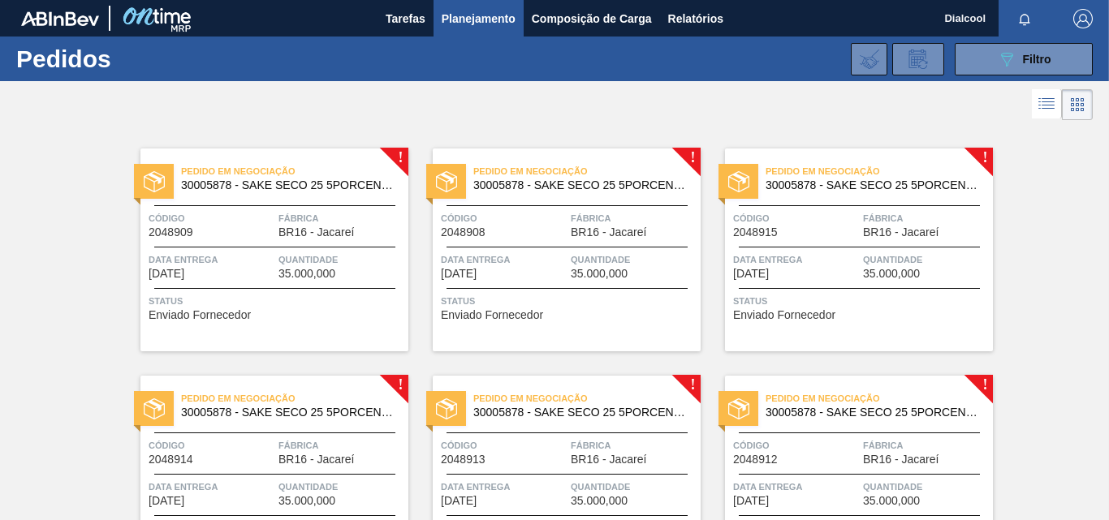
click at [382, 163] on span "Pedido em Negociação" at bounding box center [294, 171] width 227 height 16
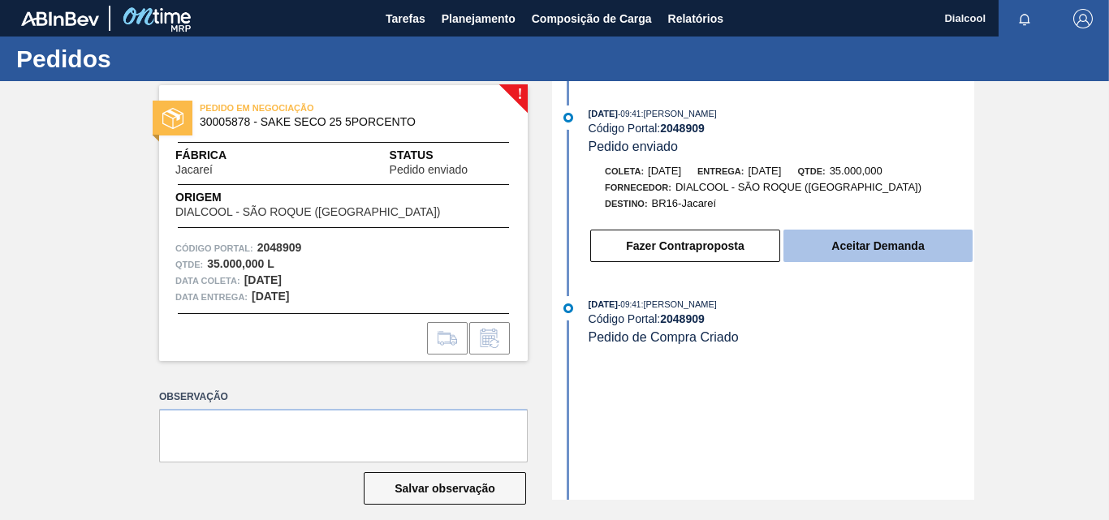
click at [807, 250] on button "Aceitar Demanda" at bounding box center [878, 246] width 189 height 32
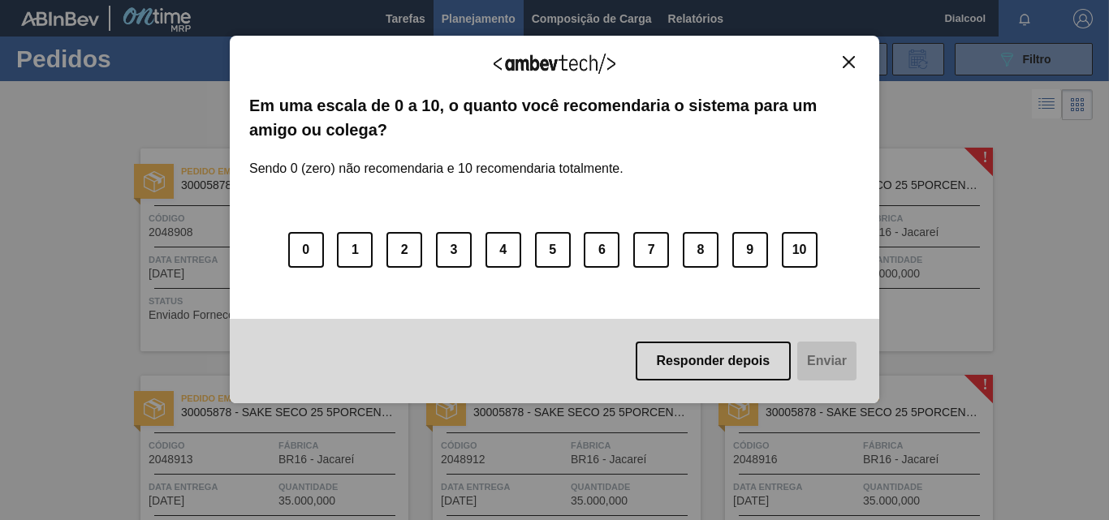
click at [843, 56] on img "Close" at bounding box center [849, 62] width 12 height 12
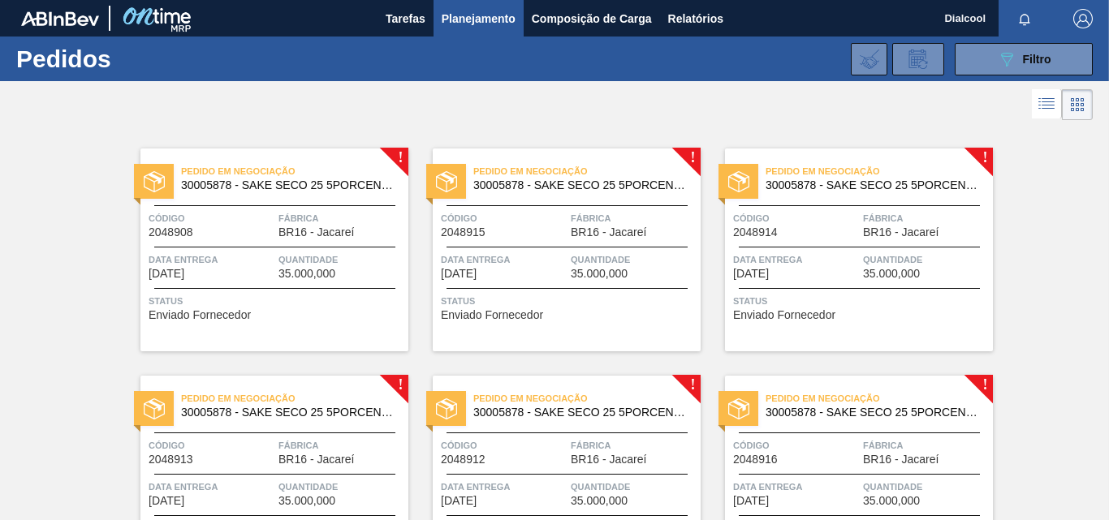
click at [314, 228] on span "BR16 - Jacareí" at bounding box center [317, 233] width 76 height 12
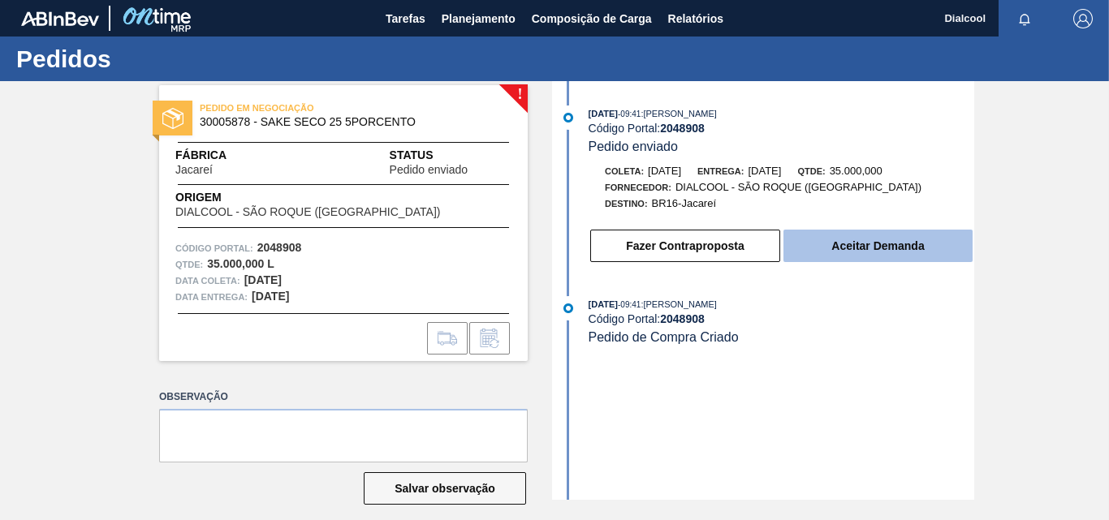
click at [936, 244] on button "Aceitar Demanda" at bounding box center [878, 246] width 189 height 32
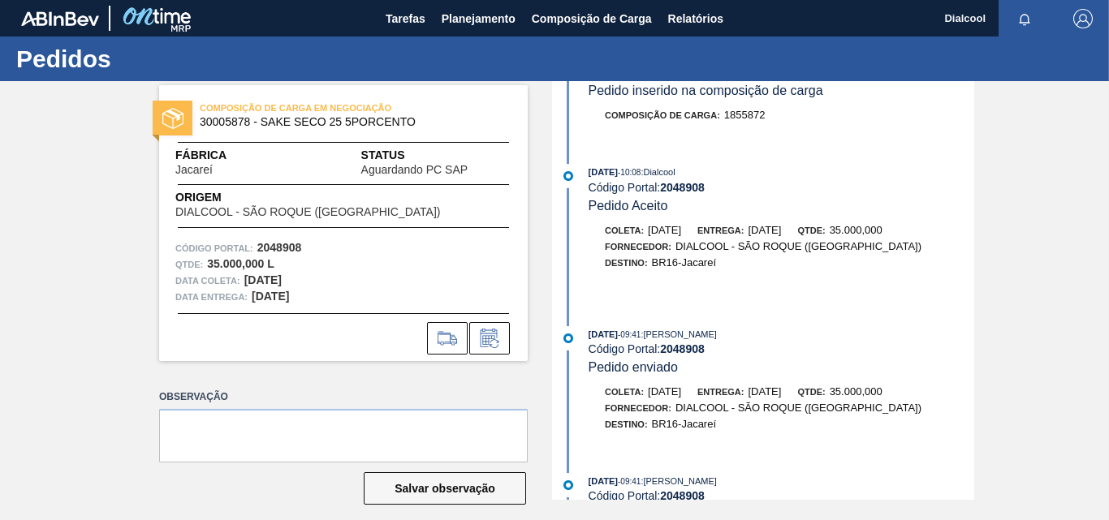
scroll to position [15, 0]
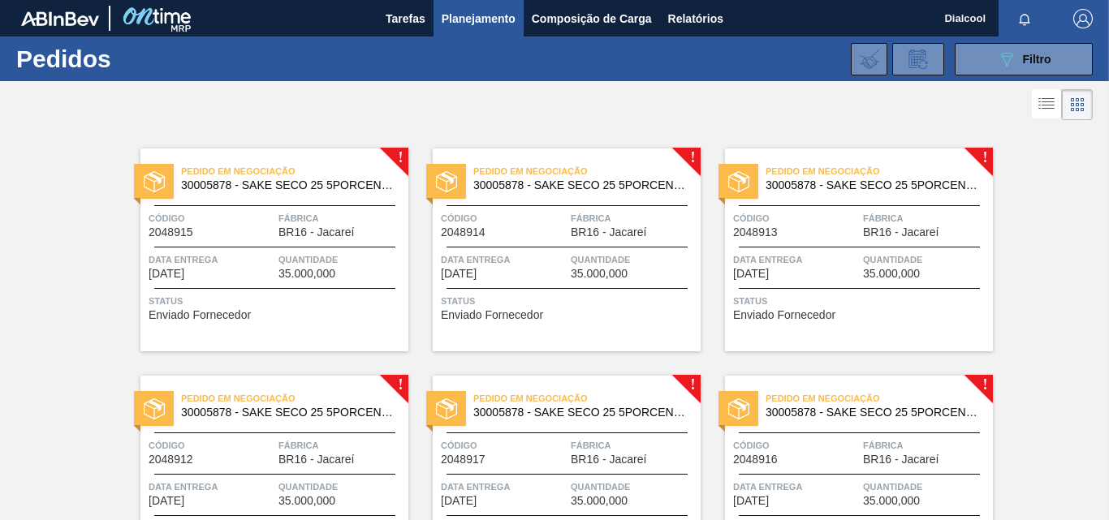
click at [332, 244] on div "Pedido em Negociação 30005878 - SAKE SECO 25 5PORCENTO Código 2048915 Fábrica B…" at bounding box center [274, 250] width 268 height 203
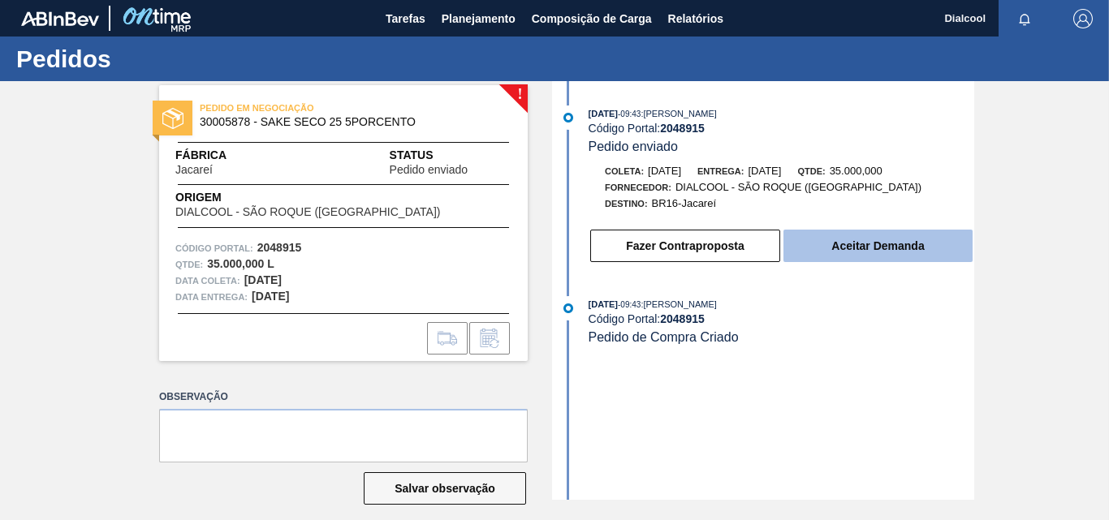
click at [814, 254] on button "Aceitar Demanda" at bounding box center [878, 246] width 189 height 32
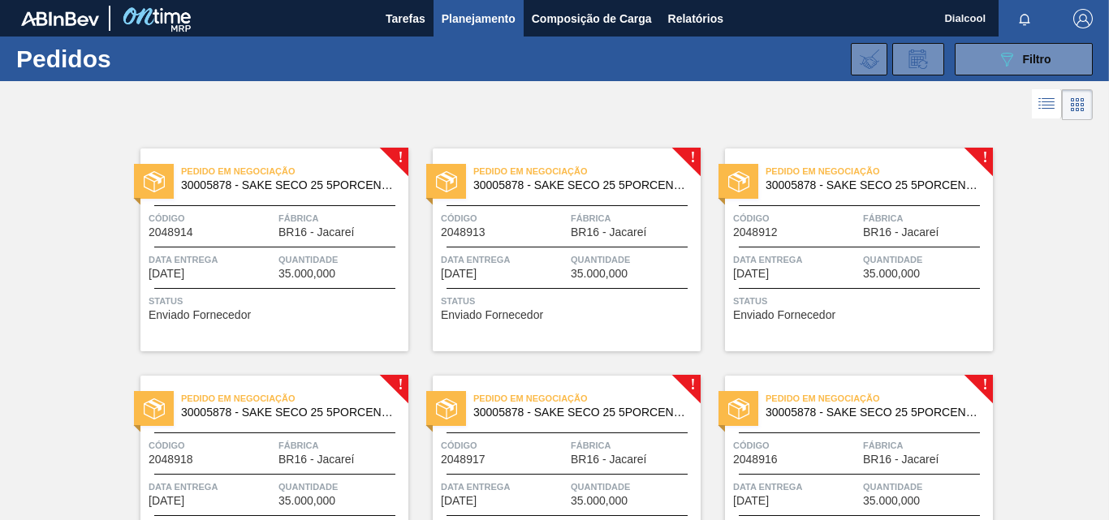
click at [391, 191] on span "30005878 - SAKE SECO 25 5PORCENTO" at bounding box center [288, 185] width 214 height 12
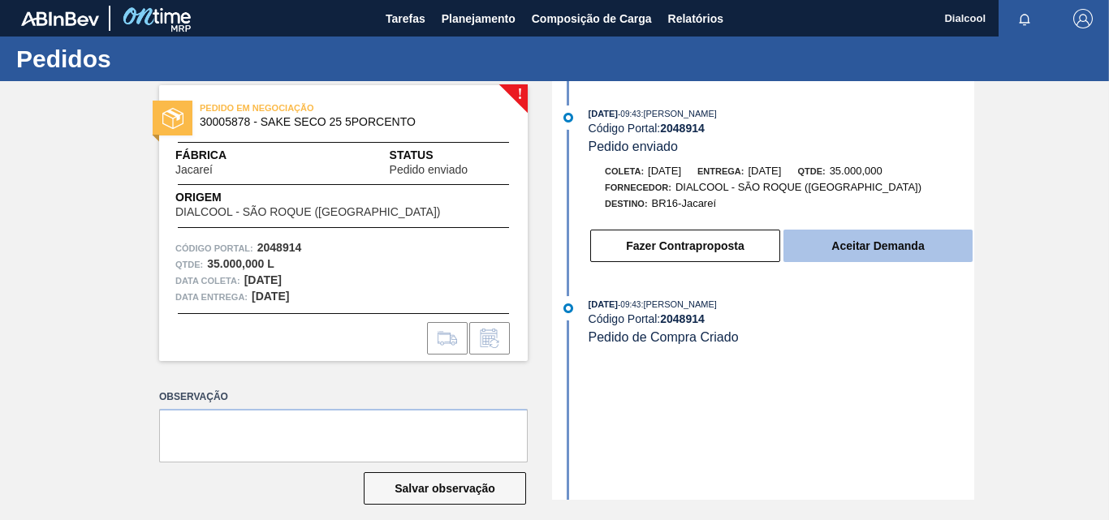
click at [825, 251] on button "Aceitar Demanda" at bounding box center [878, 246] width 189 height 32
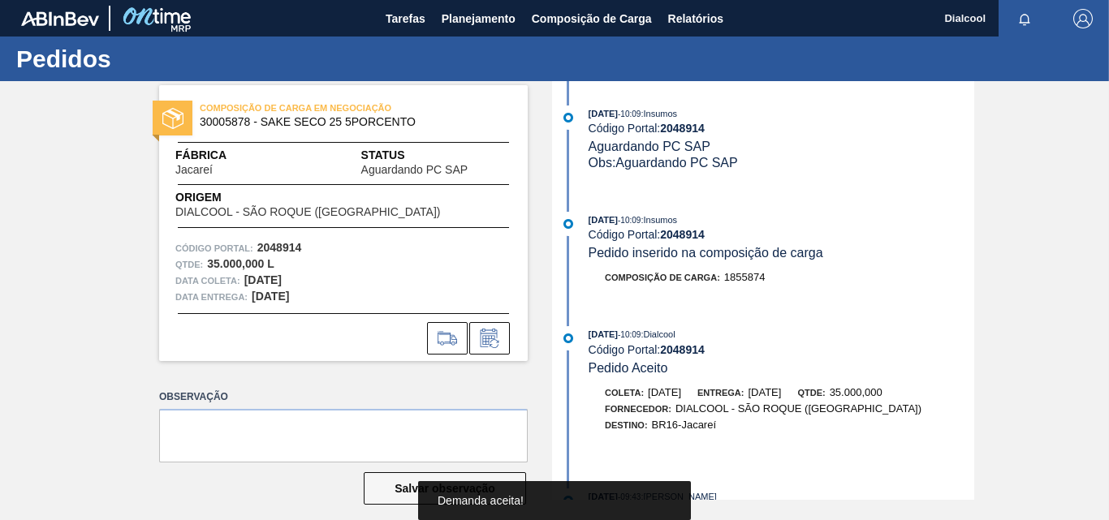
scroll to position [212, 0]
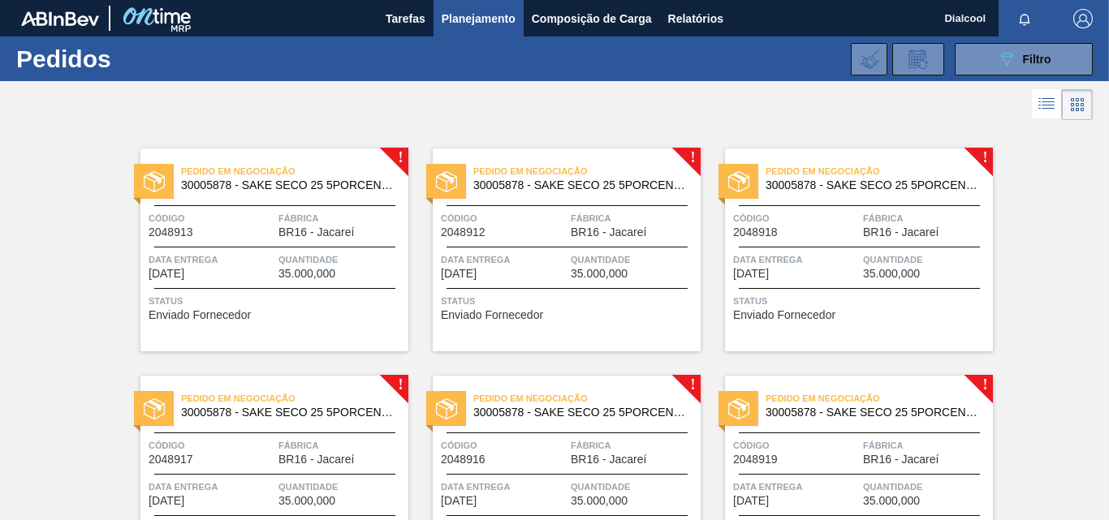
click at [382, 151] on div "Pedido em Negociação 30005878 - SAKE SECO 25 5PORCENTO Código 2048913 Fábrica B…" at bounding box center [274, 250] width 268 height 203
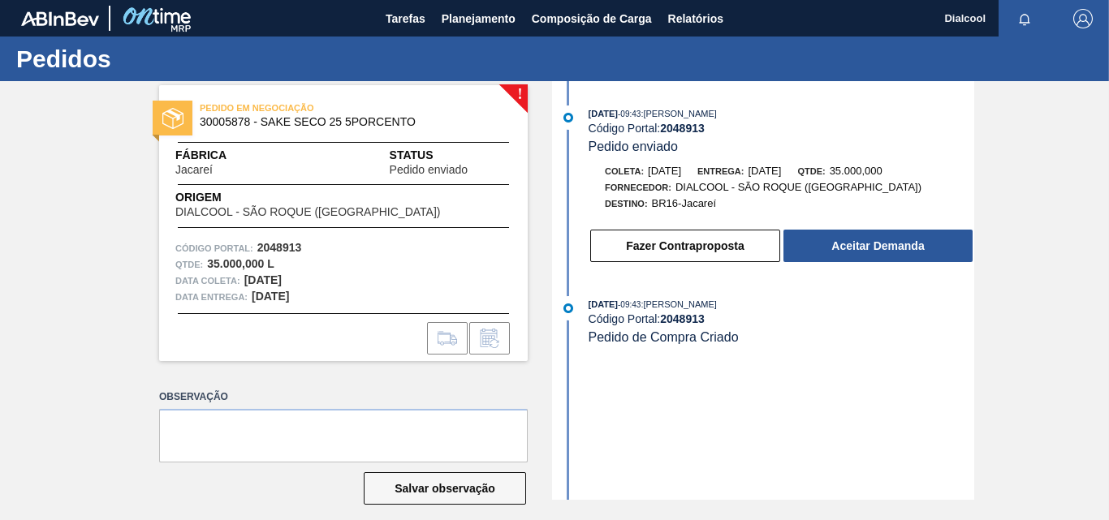
click at [806, 246] on button "Aceitar Demanda" at bounding box center [878, 246] width 189 height 32
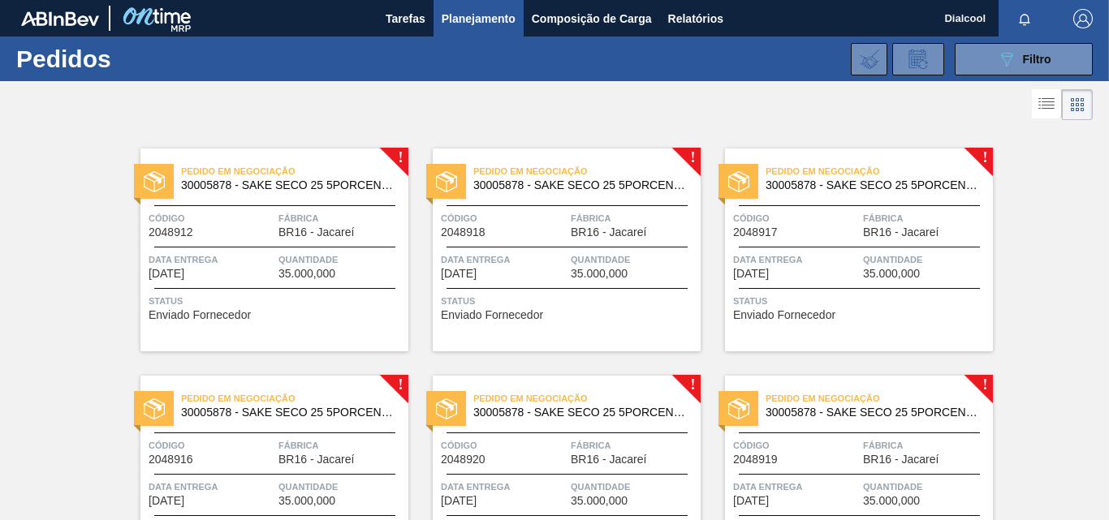
click at [407, 158] on div "Pedido em Negociação 30005878 - SAKE SECO 25 5PORCENTO Código 2048912 Fábrica B…" at bounding box center [274, 250] width 268 height 203
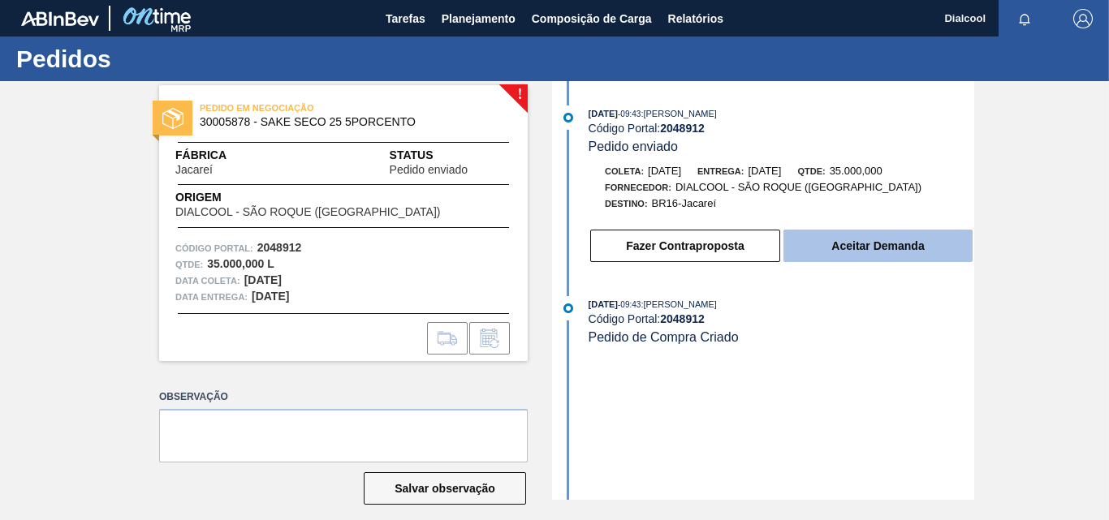
click at [789, 253] on button "Aceitar Demanda" at bounding box center [878, 246] width 189 height 32
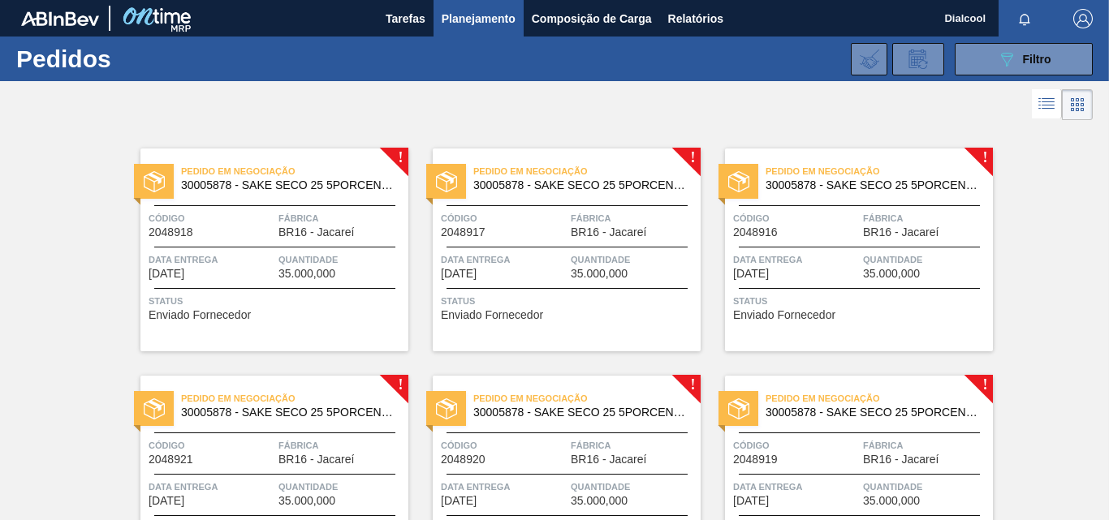
click at [380, 173] on span "Pedido em Negociação" at bounding box center [294, 171] width 227 height 16
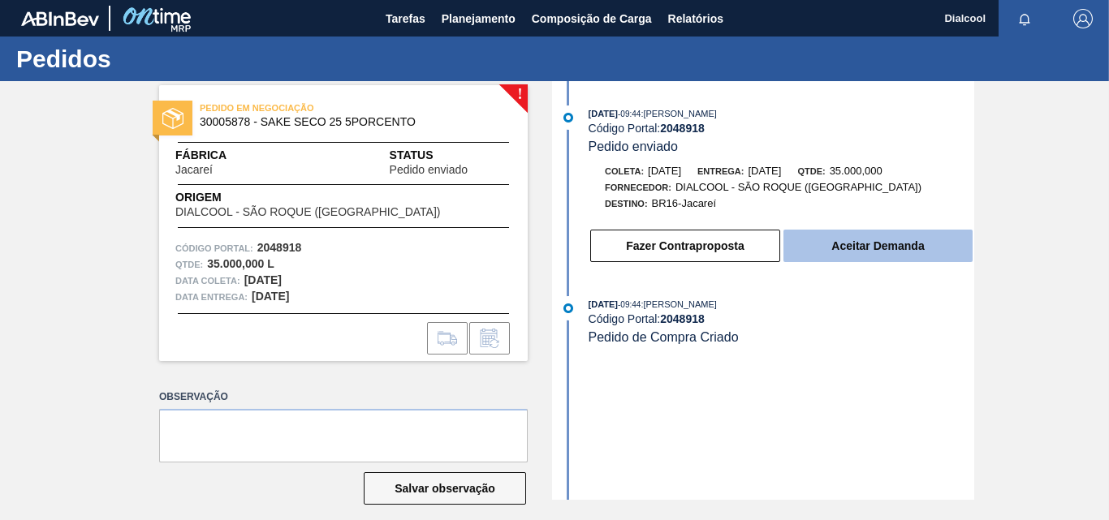
click at [788, 248] on button "Aceitar Demanda" at bounding box center [878, 246] width 189 height 32
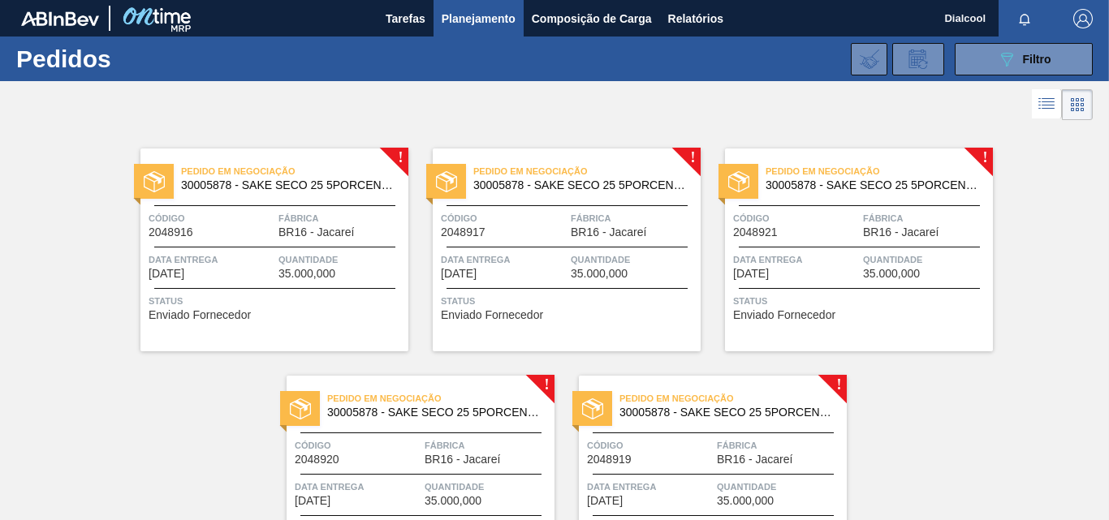
click at [378, 166] on span "Pedido em Negociação" at bounding box center [294, 171] width 227 height 16
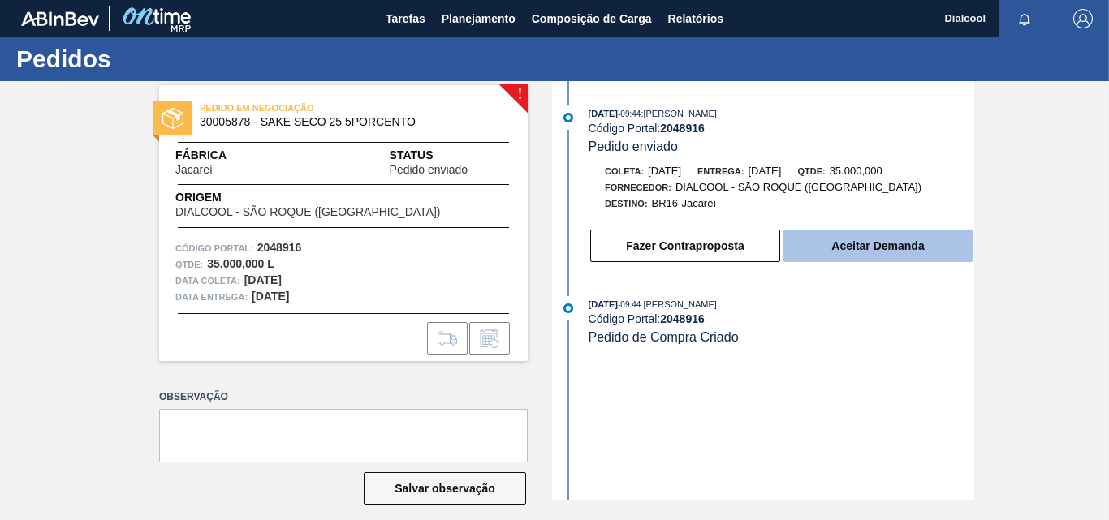
click at [918, 250] on button "Aceitar Demanda" at bounding box center [878, 246] width 189 height 32
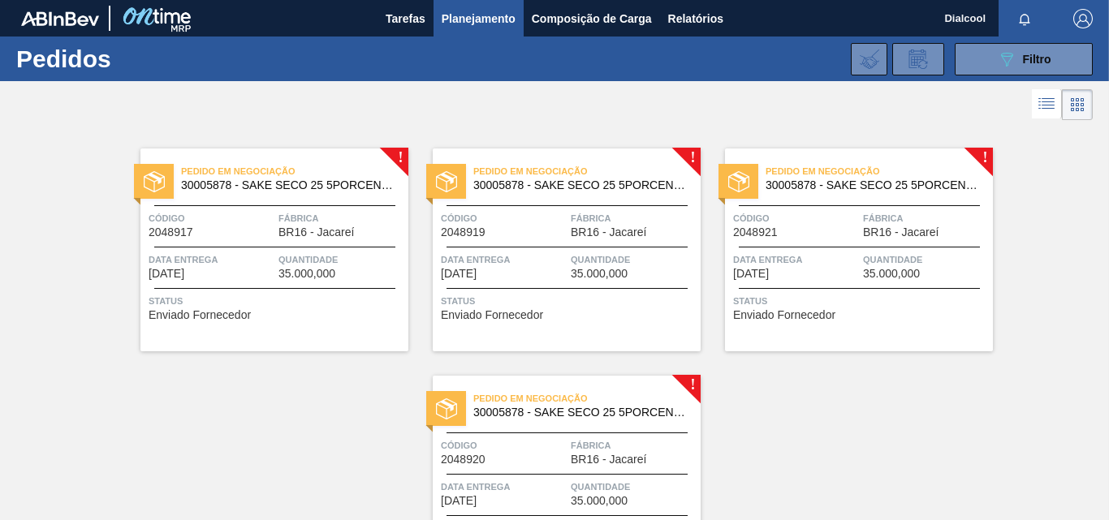
click at [359, 152] on div "Pedido em Negociação 30005878 - SAKE SECO 25 5PORCENTO Código 2048917 Fábrica B…" at bounding box center [274, 250] width 268 height 203
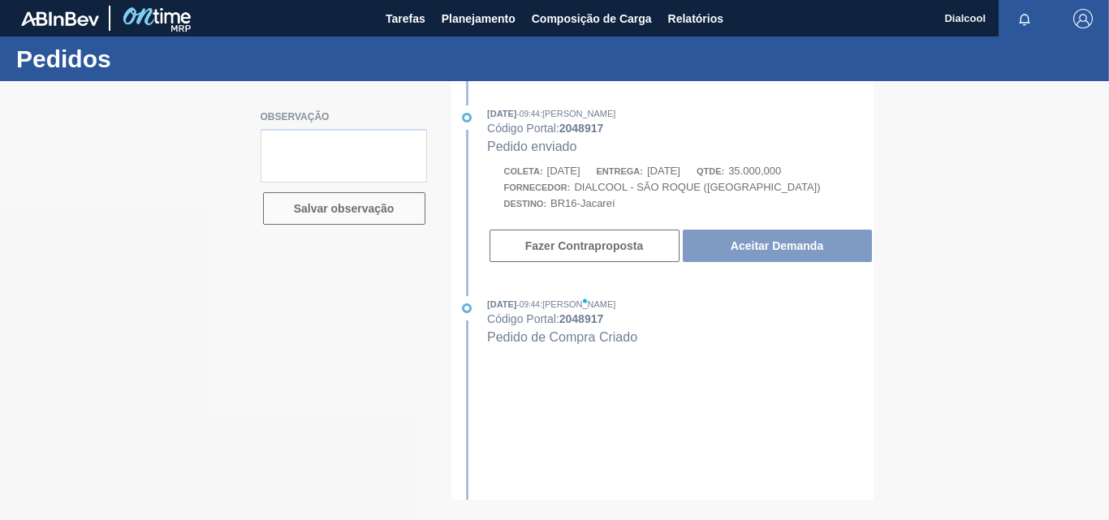
click at [762, 240] on div at bounding box center [554, 300] width 1109 height 439
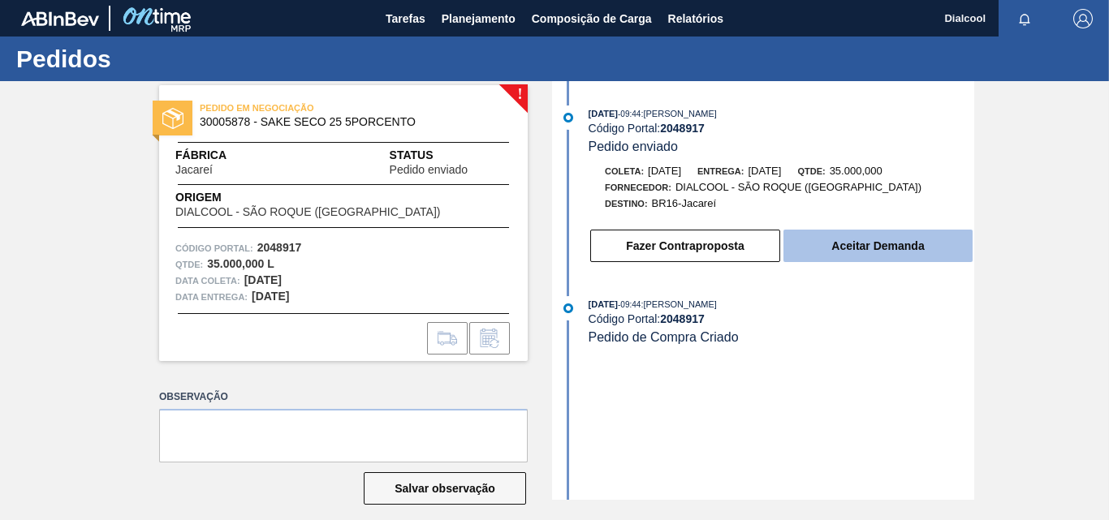
click at [804, 246] on button "Aceitar Demanda" at bounding box center [878, 246] width 189 height 32
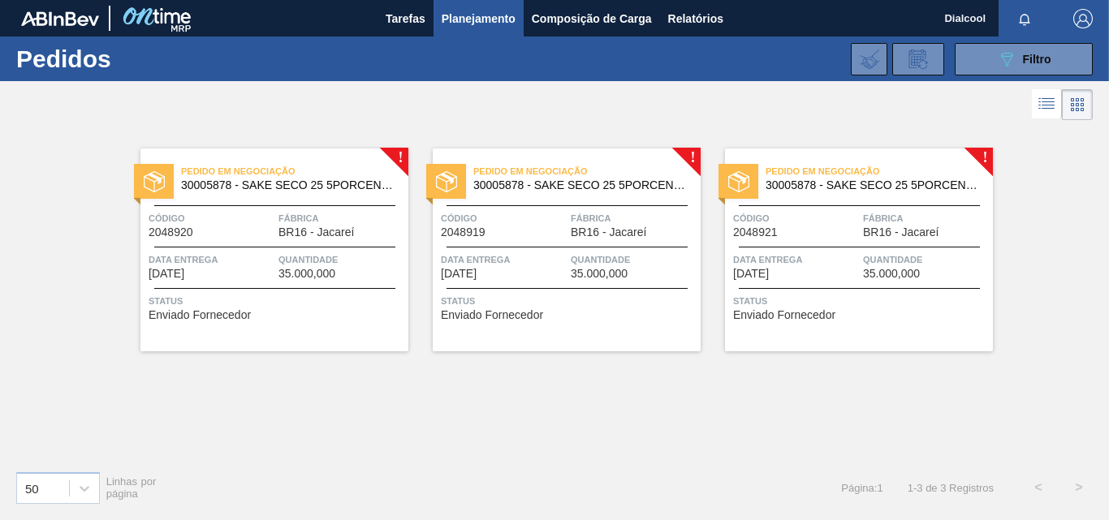
click at [408, 156] on div "!" at bounding box center [409, 148] width 58 height 58
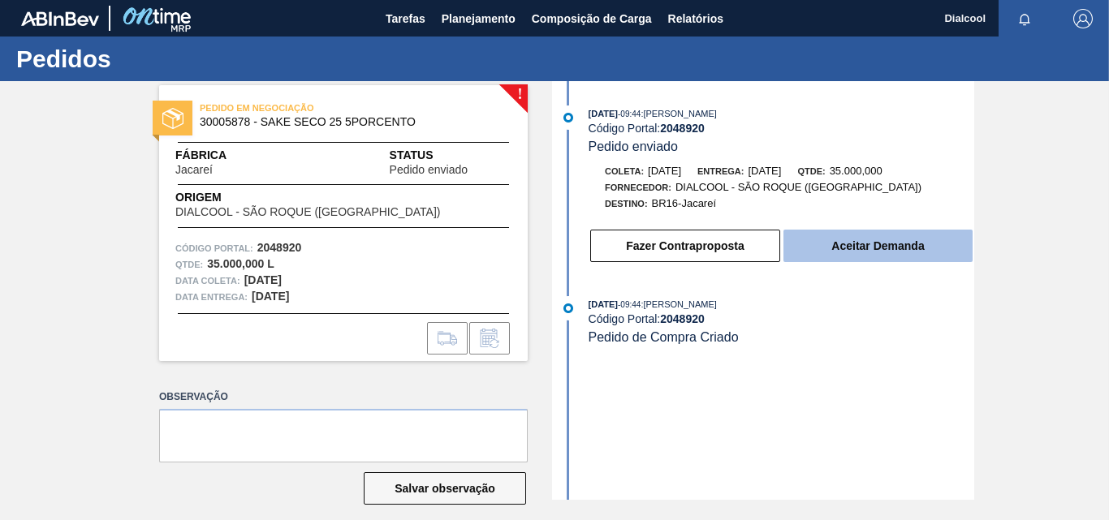
click at [805, 248] on button "Aceitar Demanda" at bounding box center [878, 246] width 189 height 32
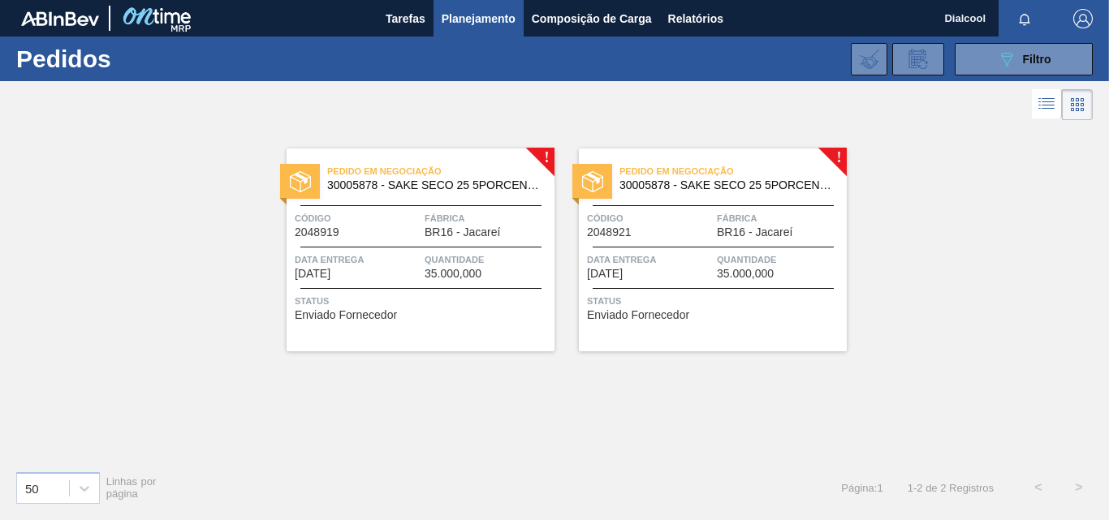
click at [527, 165] on span "Pedido em Negociação" at bounding box center [440, 171] width 227 height 16
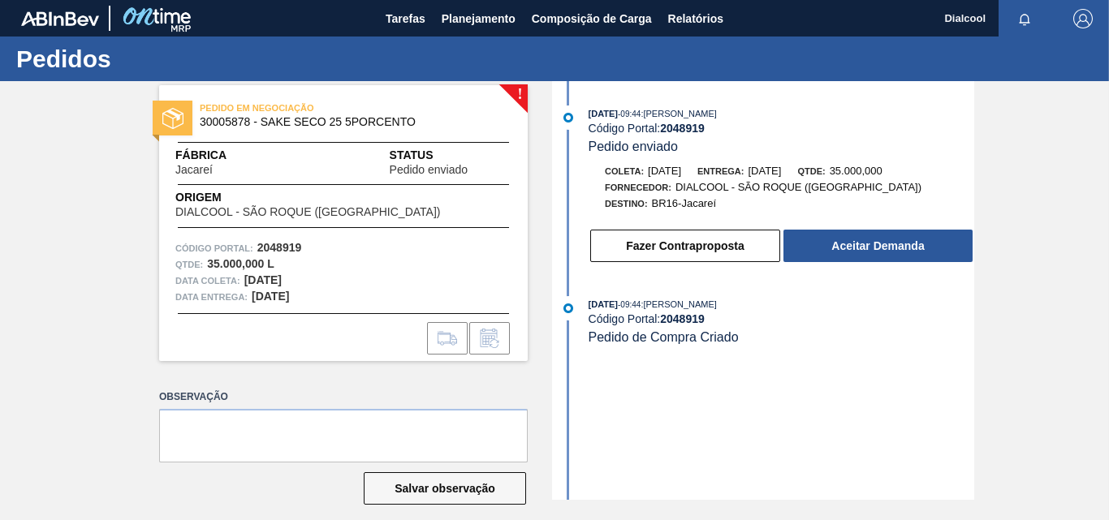
click at [777, 249] on button "Fazer Contraproposta" at bounding box center [685, 246] width 190 height 32
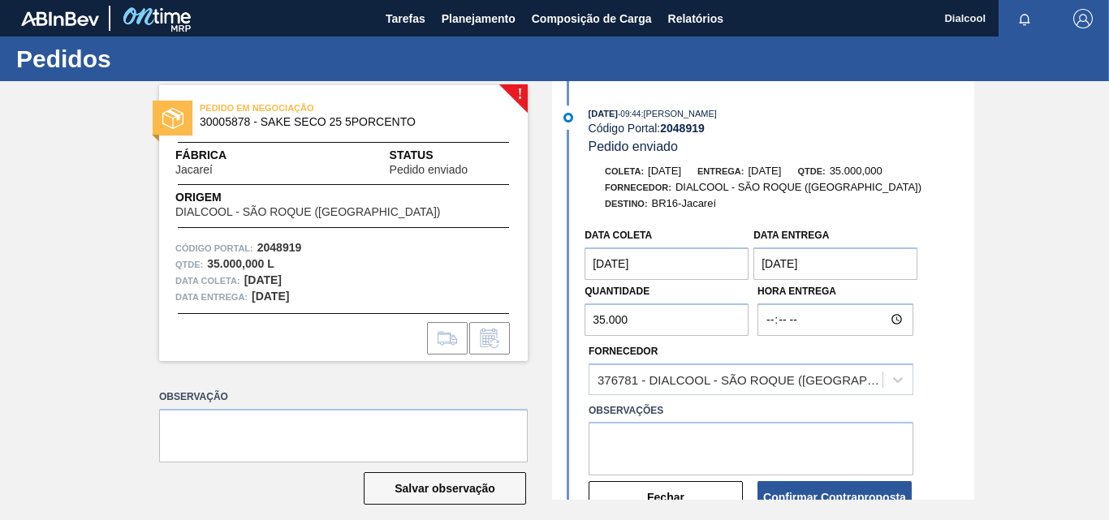
scroll to position [135, 0]
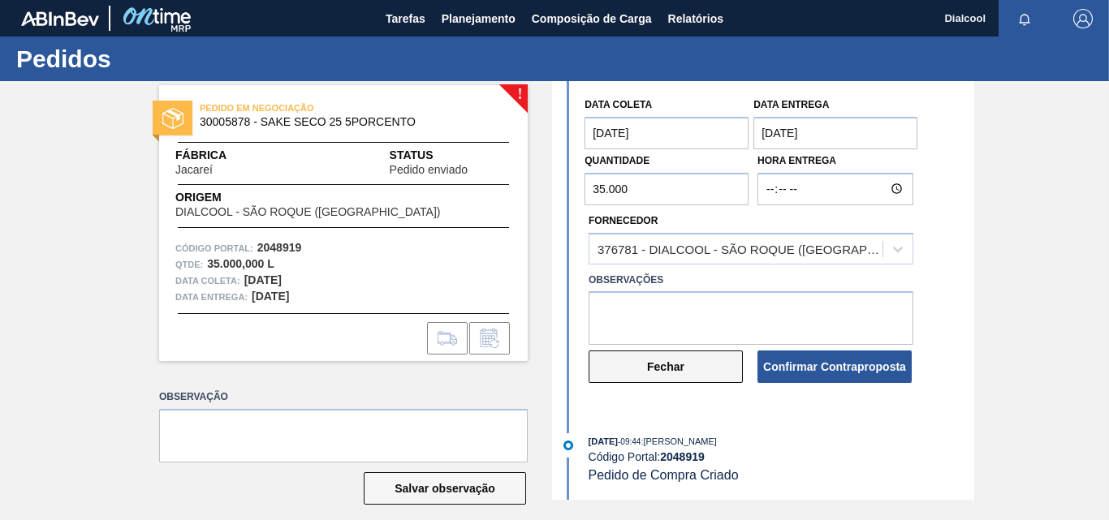
click at [646, 363] on button "Fechar" at bounding box center [666, 367] width 154 height 32
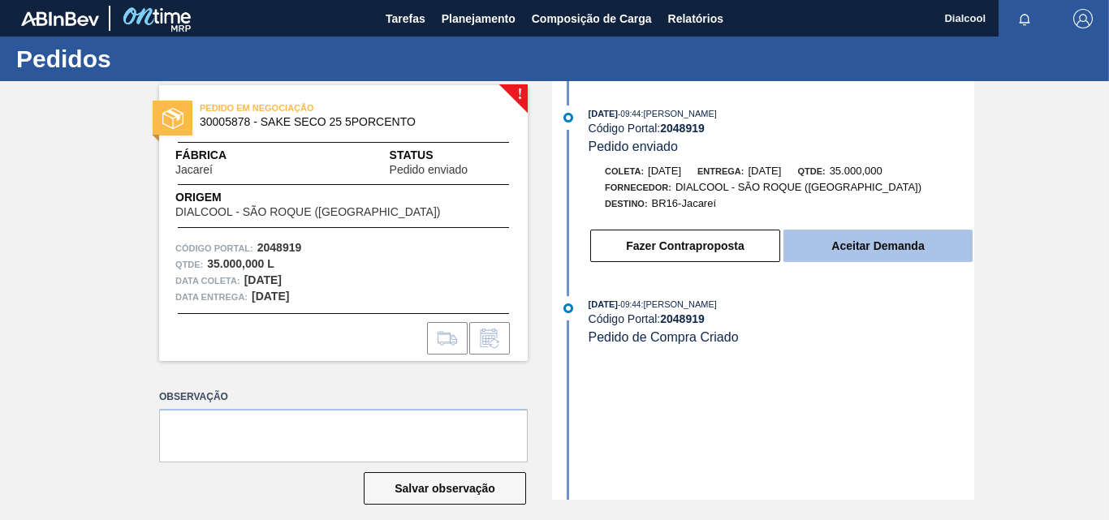
click at [822, 237] on button "Aceitar Demanda" at bounding box center [878, 246] width 189 height 32
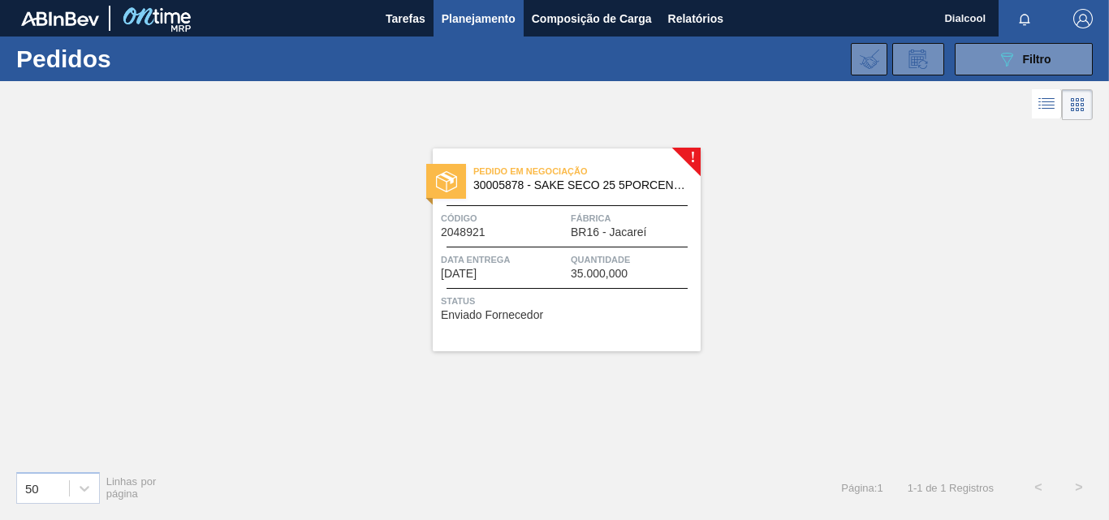
click at [555, 166] on span "Pedido em Negociação" at bounding box center [586, 171] width 227 height 16
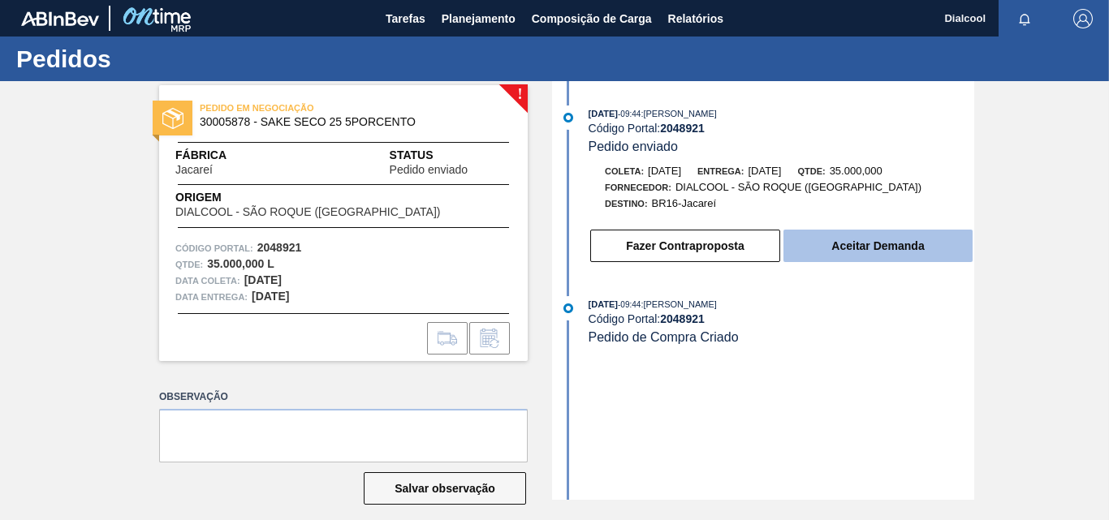
click at [794, 241] on button "Aceitar Demanda" at bounding box center [878, 246] width 189 height 32
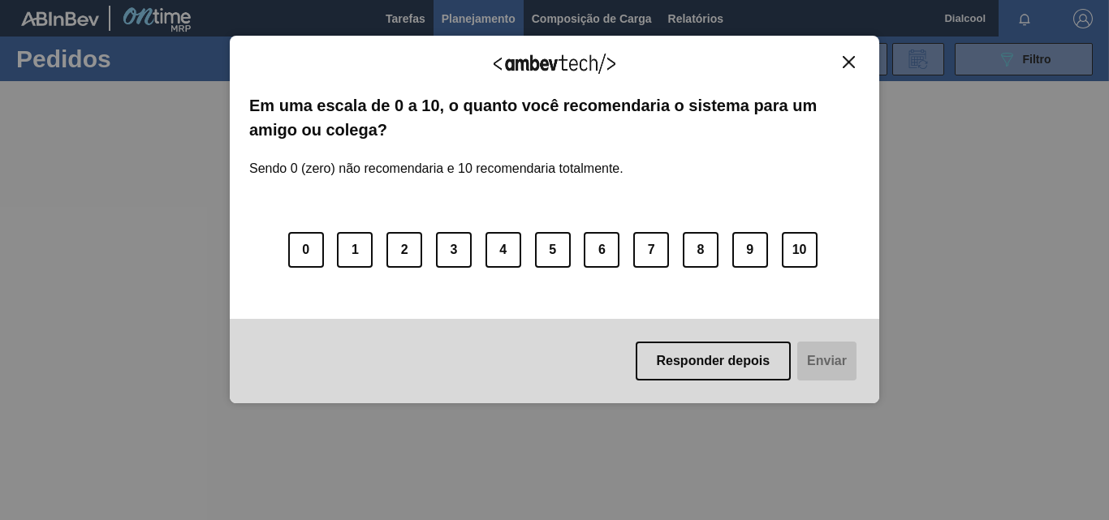
click at [853, 50] on div "Agradecemos seu feedback! Em uma escala de 0 a 10, o quanto você recomendaria o…" at bounding box center [555, 220] width 650 height 369
click at [847, 58] on img "Close" at bounding box center [849, 62] width 12 height 12
